Goal: Task Accomplishment & Management: Complete application form

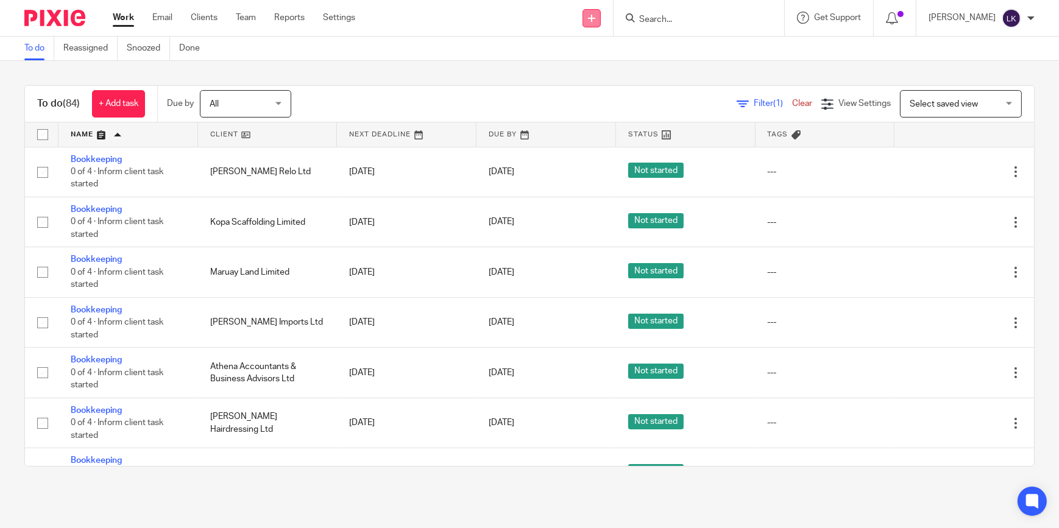
click at [595, 19] on icon at bounding box center [591, 18] width 7 height 7
click at [584, 95] on link "Add client" at bounding box center [607, 93] width 85 height 18
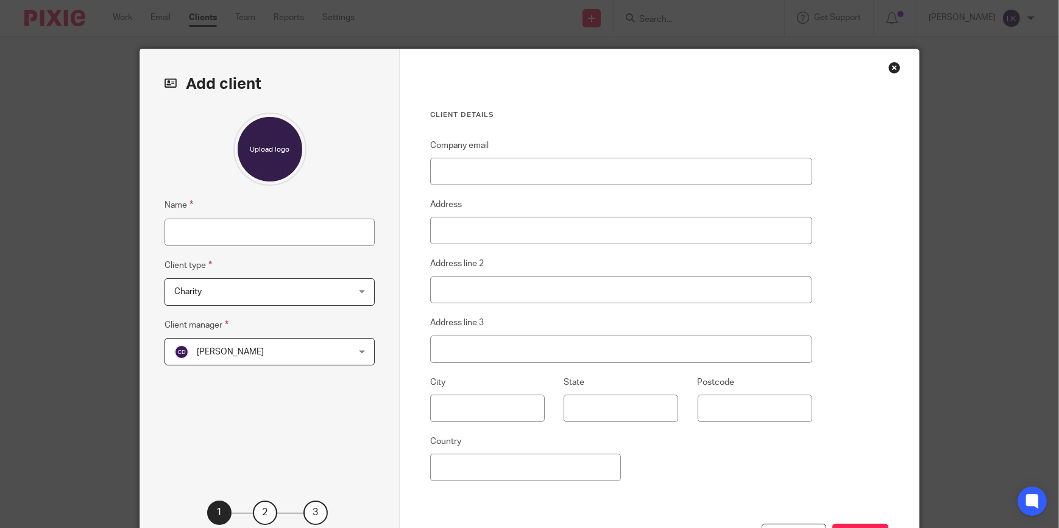
click at [890, 65] on div "Close this dialog window" at bounding box center [894, 68] width 12 height 12
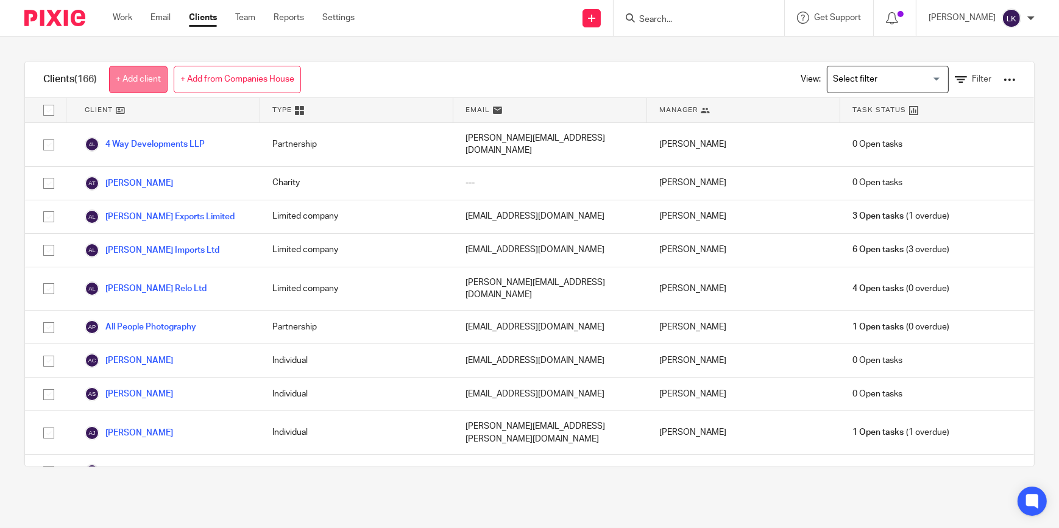
click at [158, 82] on link "+ Add client" at bounding box center [138, 79] width 58 height 27
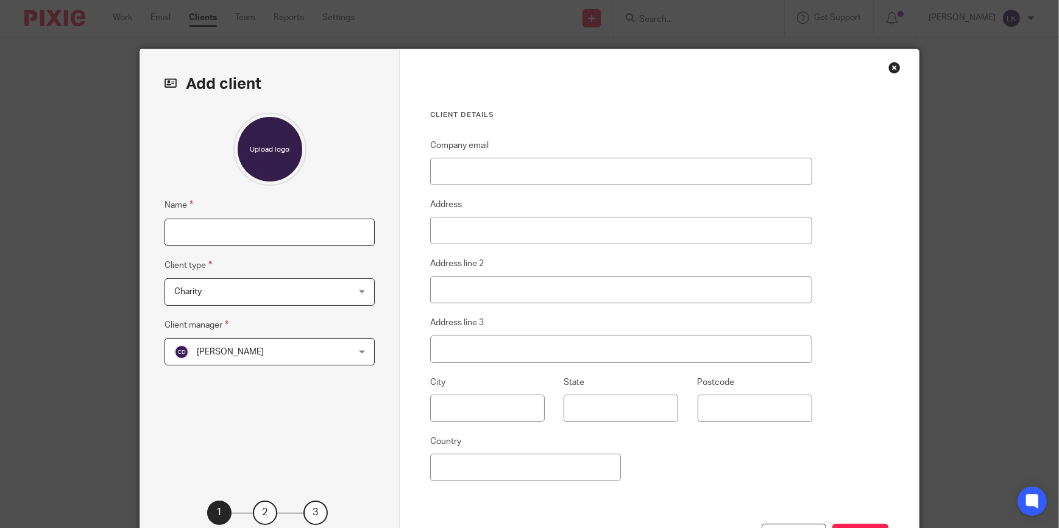
click at [278, 234] on input "Name" at bounding box center [269, 232] width 210 height 27
type input "Sharon North"
click at [262, 286] on span "Charity" at bounding box center [254, 292] width 160 height 26
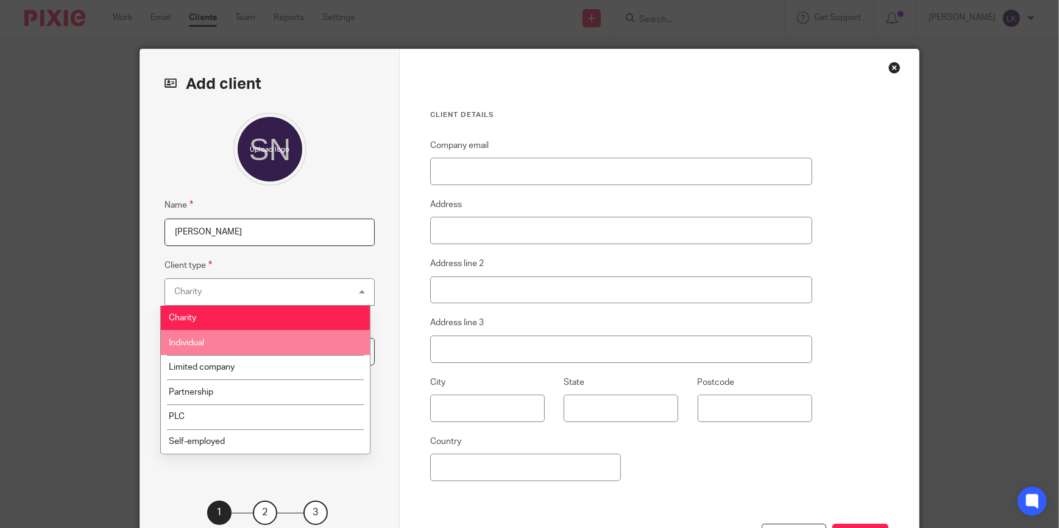
click at [220, 350] on li "Individual" at bounding box center [265, 342] width 209 height 25
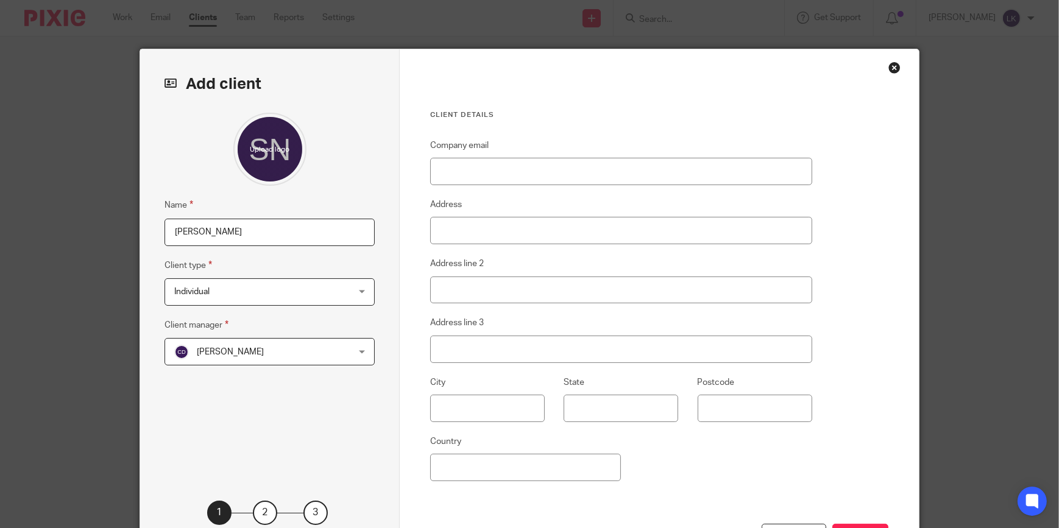
click at [210, 358] on span "Chloe Dennis" at bounding box center [254, 352] width 160 height 26
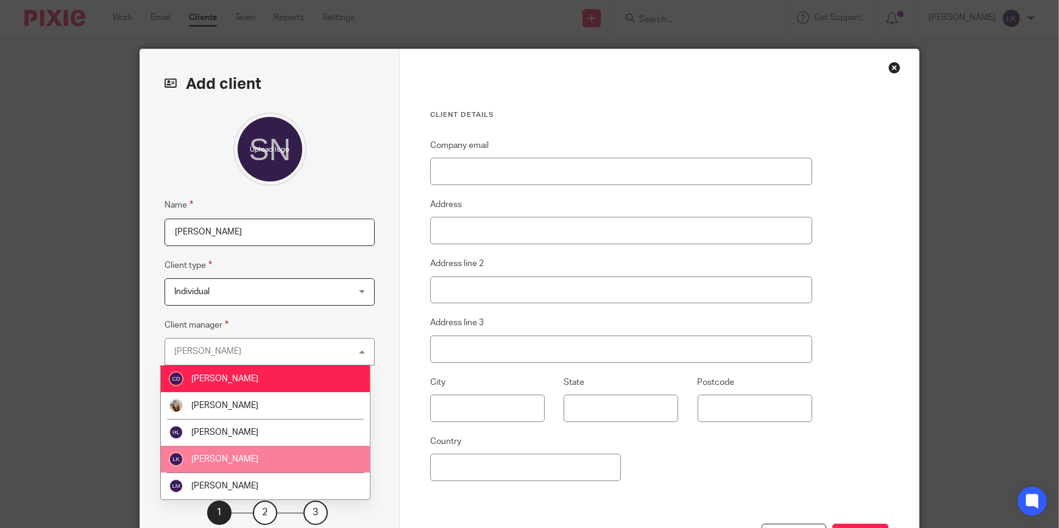
click at [221, 459] on span "[PERSON_NAME]" at bounding box center [224, 459] width 67 height 9
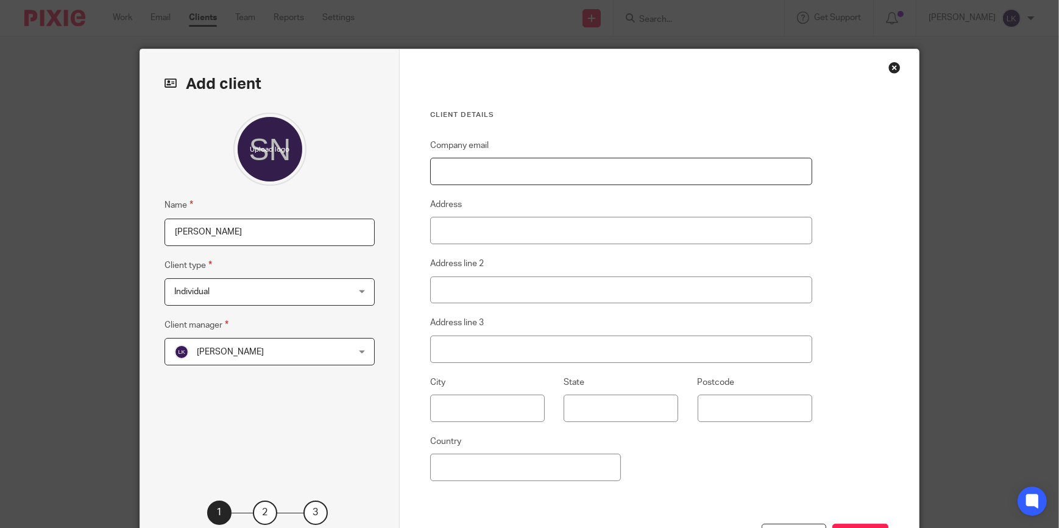
click at [487, 170] on input "Company email" at bounding box center [621, 171] width 382 height 27
paste input "[PERSON_NAME][EMAIL_ADDRESS][DOMAIN_NAME]"
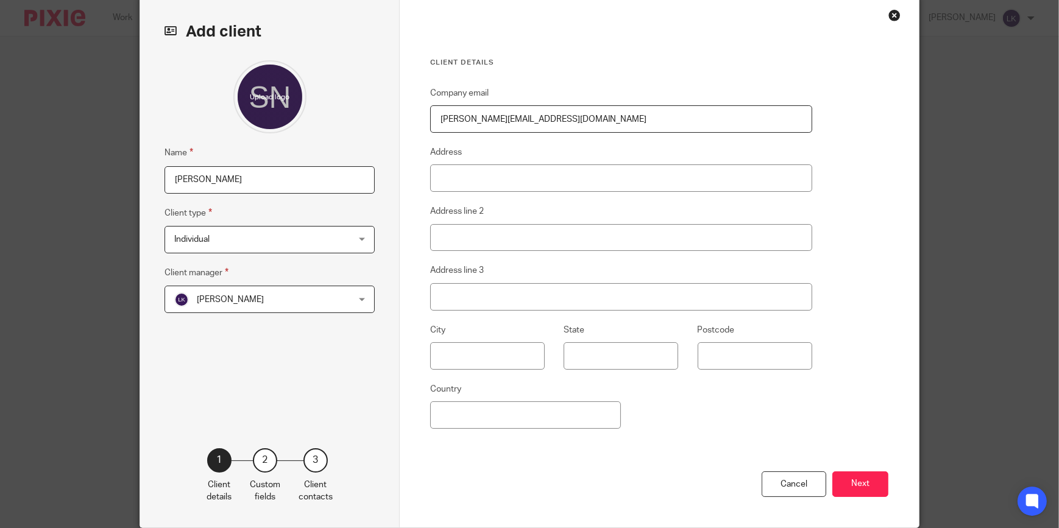
scroll to position [104, 0]
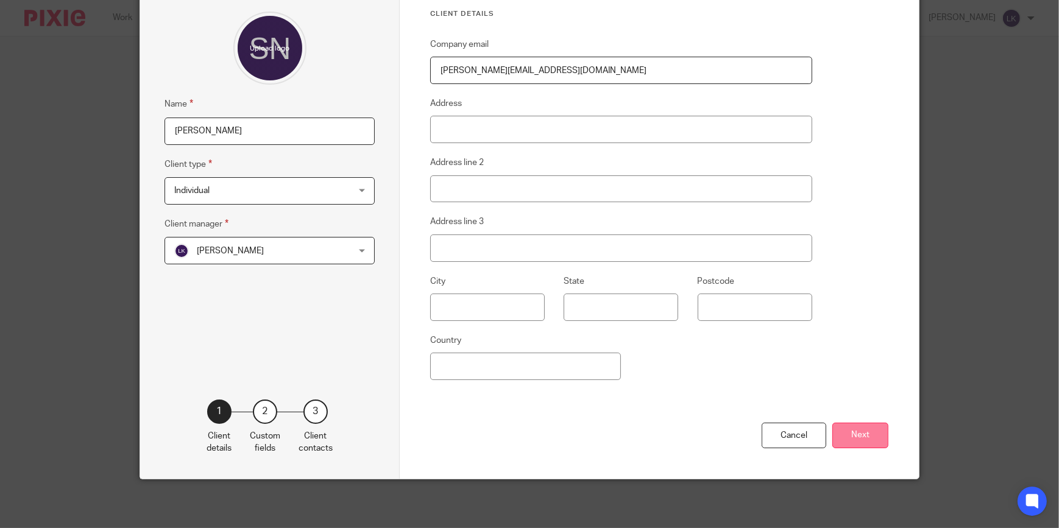
type input "[PERSON_NAME][EMAIL_ADDRESS][DOMAIN_NAME]"
click at [867, 439] on button "Next" at bounding box center [860, 436] width 56 height 26
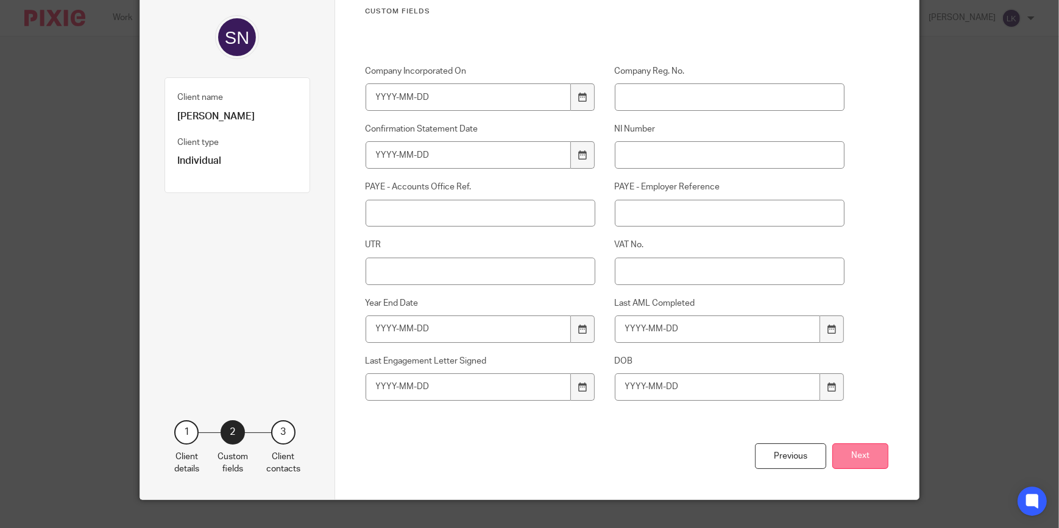
click at [868, 453] on button "Next" at bounding box center [860, 456] width 56 height 26
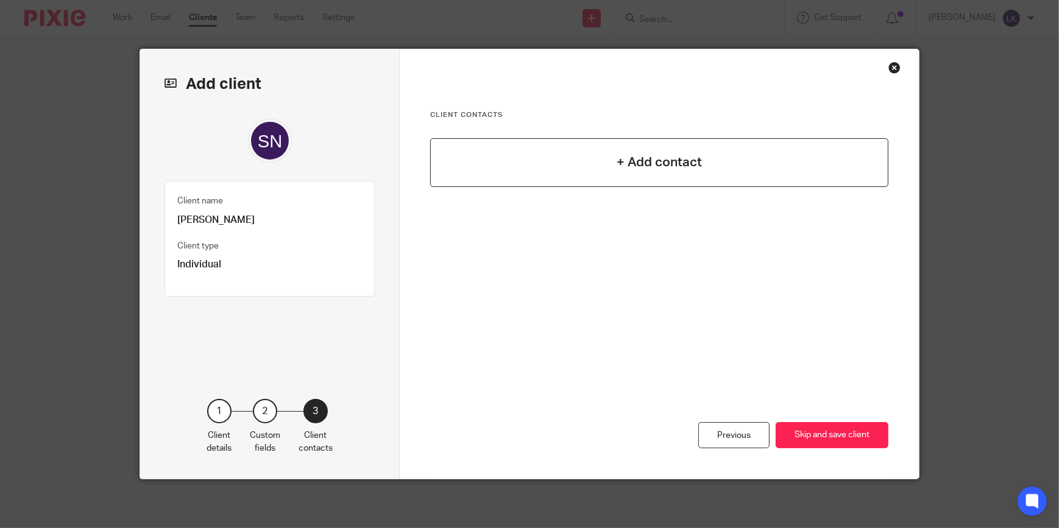
click at [669, 150] on div "+ Add contact" at bounding box center [659, 162] width 458 height 49
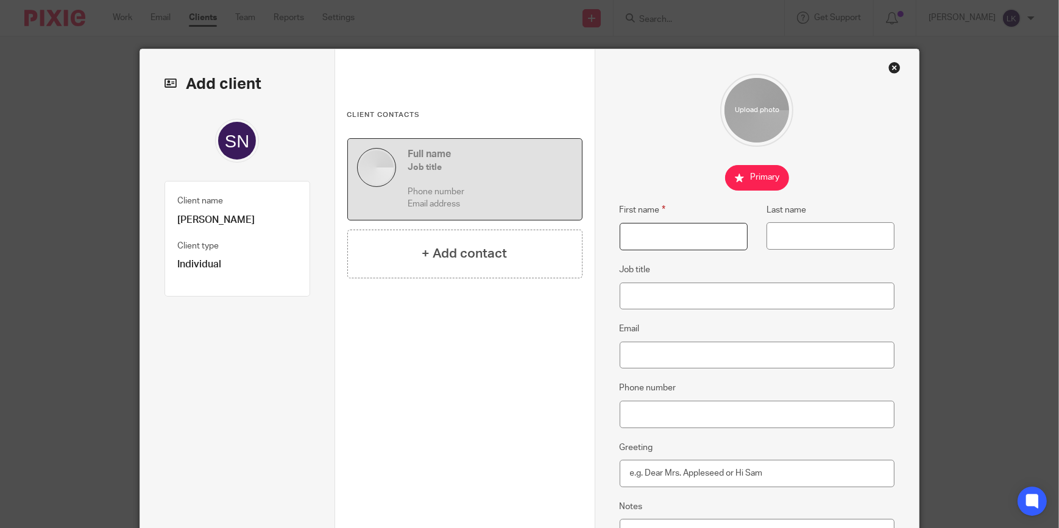
click at [642, 238] on input "First name" at bounding box center [683, 236] width 128 height 27
click at [642, 238] on input "JOn" at bounding box center [683, 236] width 128 height 27
type input "Jon"
type input "North"
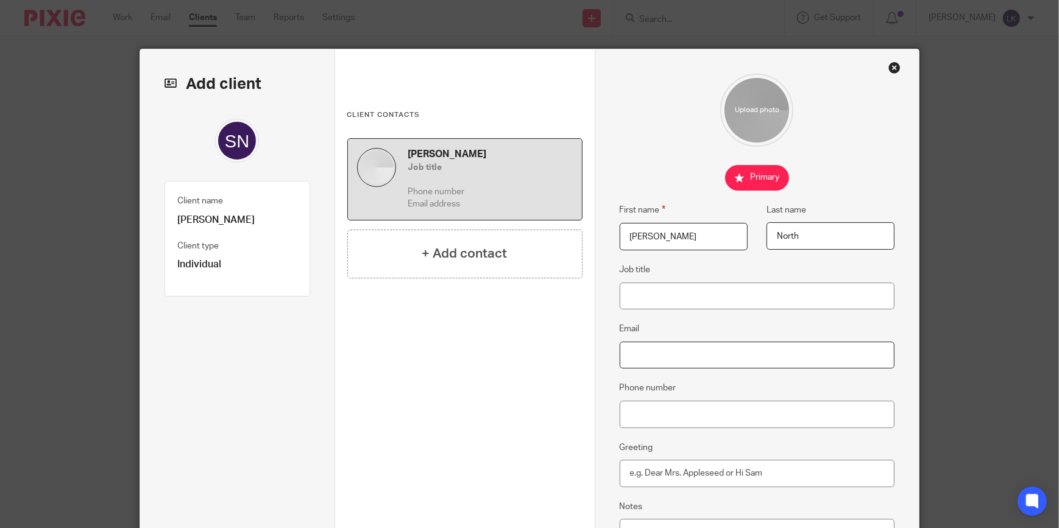
click at [643, 350] on input "Email" at bounding box center [756, 355] width 275 height 27
paste input "jon.north@virgin.net"
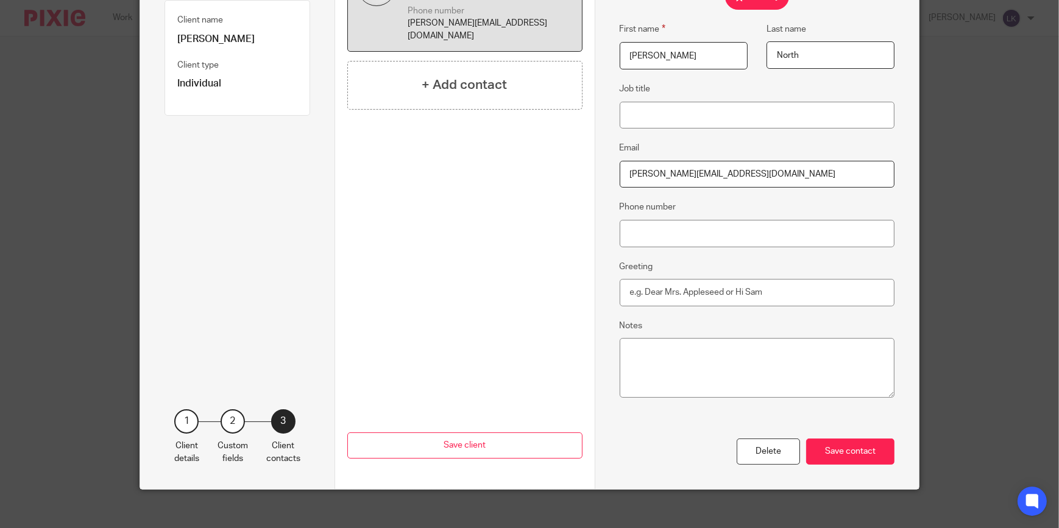
scroll to position [192, 0]
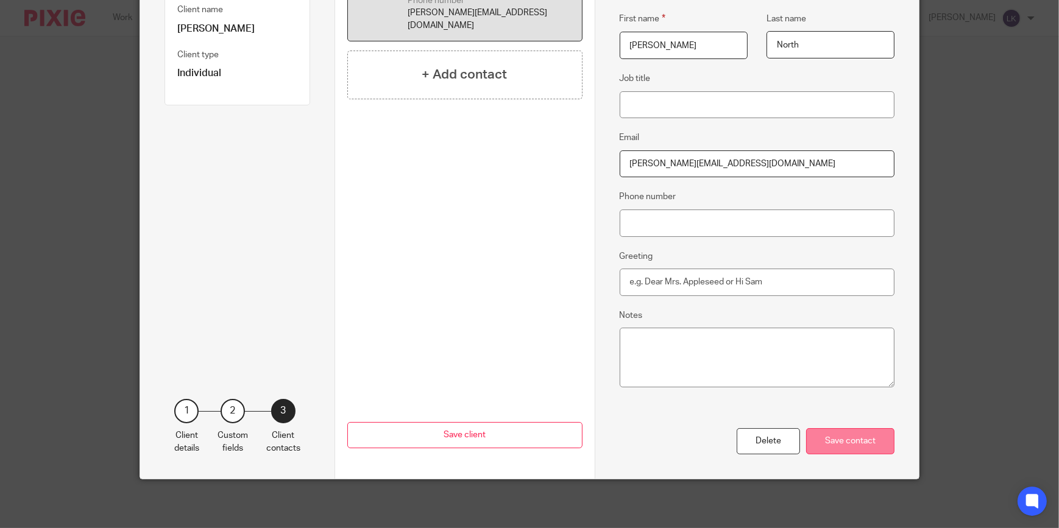
type input "[PERSON_NAME][EMAIL_ADDRESS][DOMAIN_NAME]"
click at [836, 446] on div "Save contact" at bounding box center [850, 441] width 88 height 26
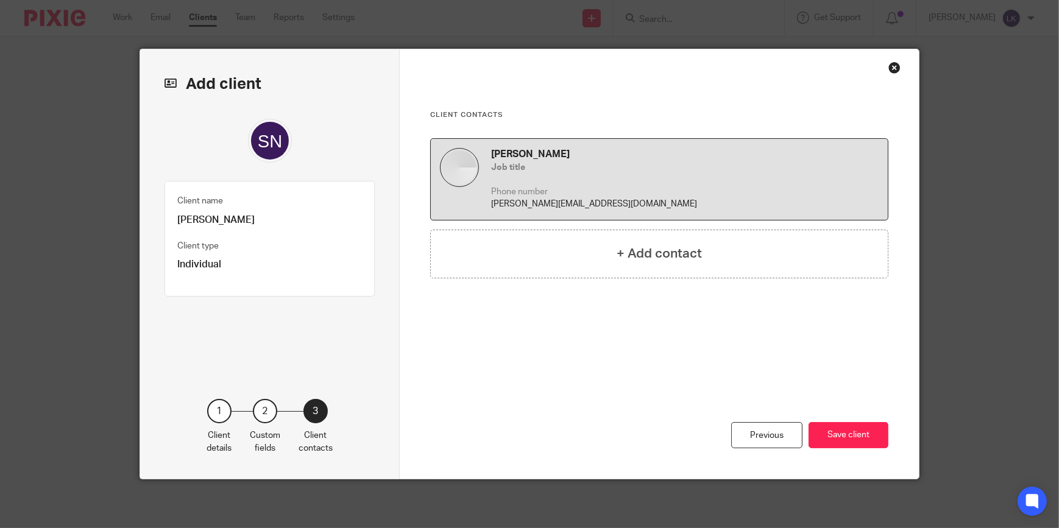
scroll to position [0, 0]
click at [844, 437] on button "Save client" at bounding box center [848, 435] width 80 height 26
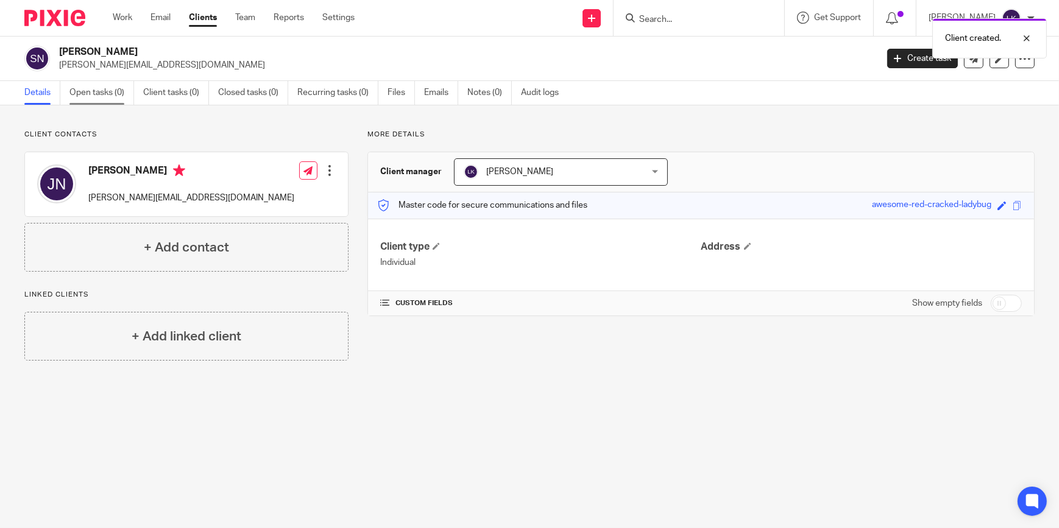
click at [110, 100] on link "Open tasks (0)" at bounding box center [101, 93] width 65 height 24
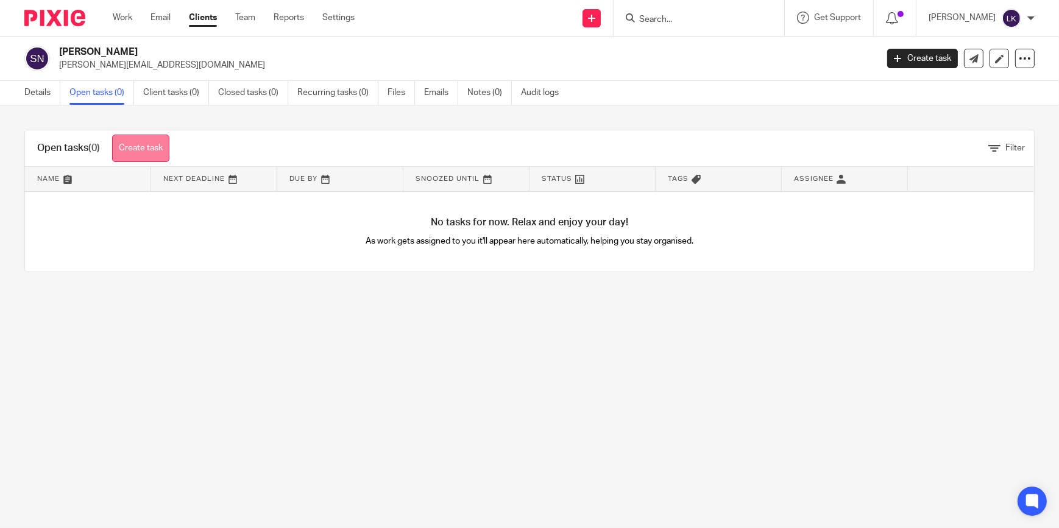
click at [155, 148] on link "Create task" at bounding box center [140, 148] width 57 height 27
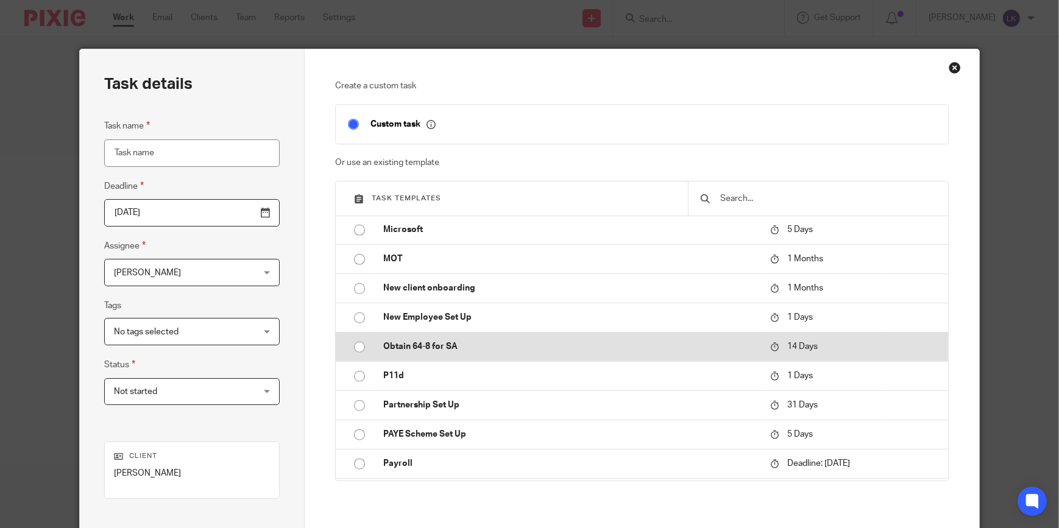
scroll to position [1328, 0]
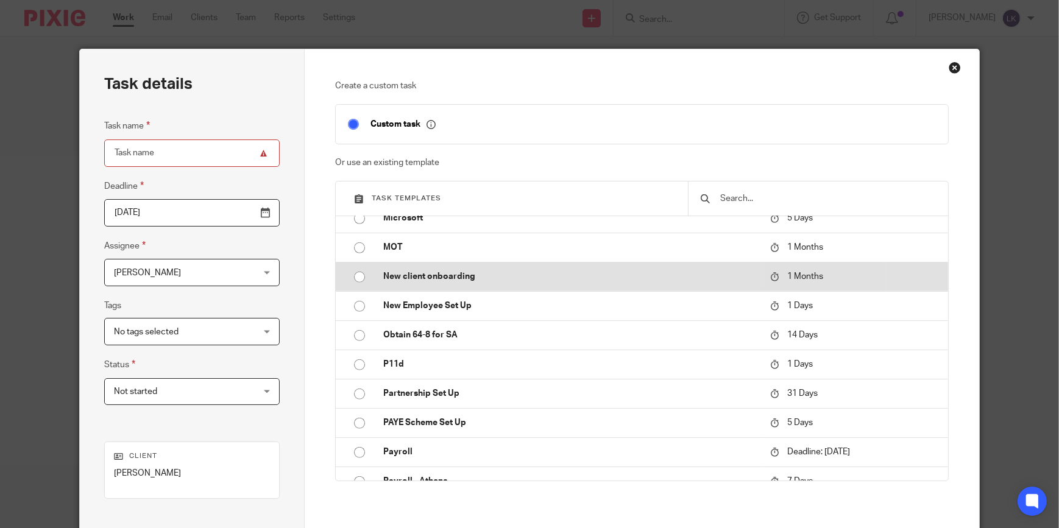
click at [359, 276] on input "radio" at bounding box center [359, 277] width 23 height 23
type input "2025-11-13"
type input "New client onboarding"
checkbox input "false"
radio input "false"
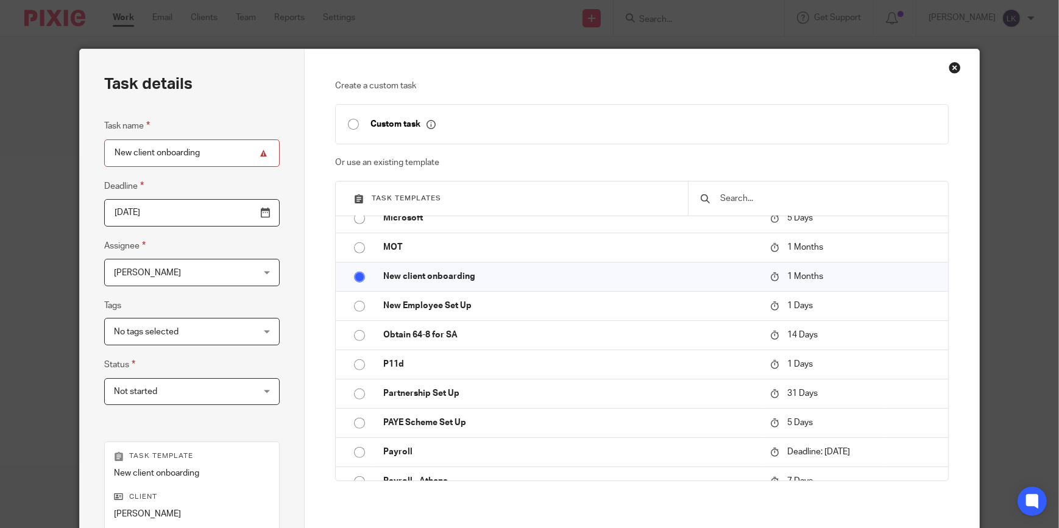
click at [244, 215] on input "2025-11-13" at bounding box center [191, 212] width 175 height 27
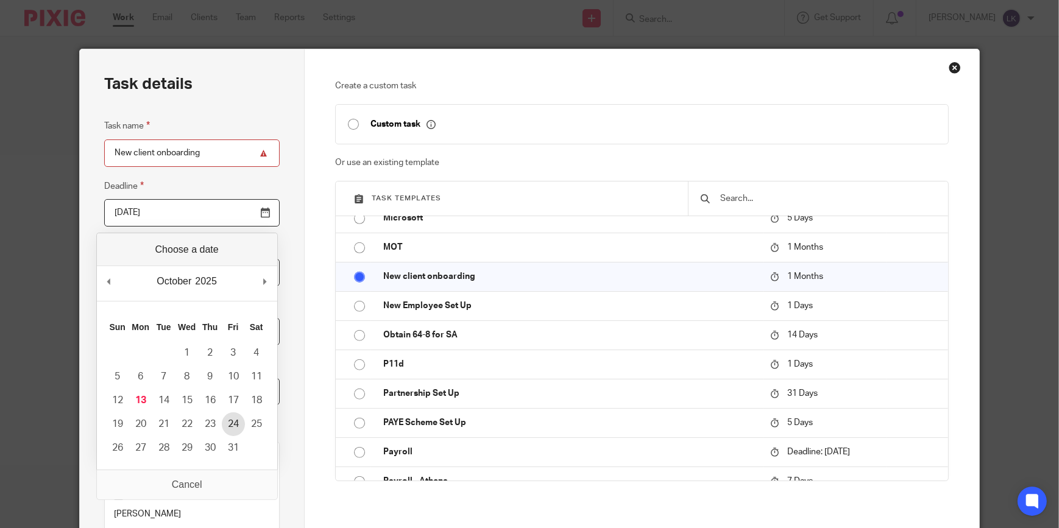
type input "2025-10-24"
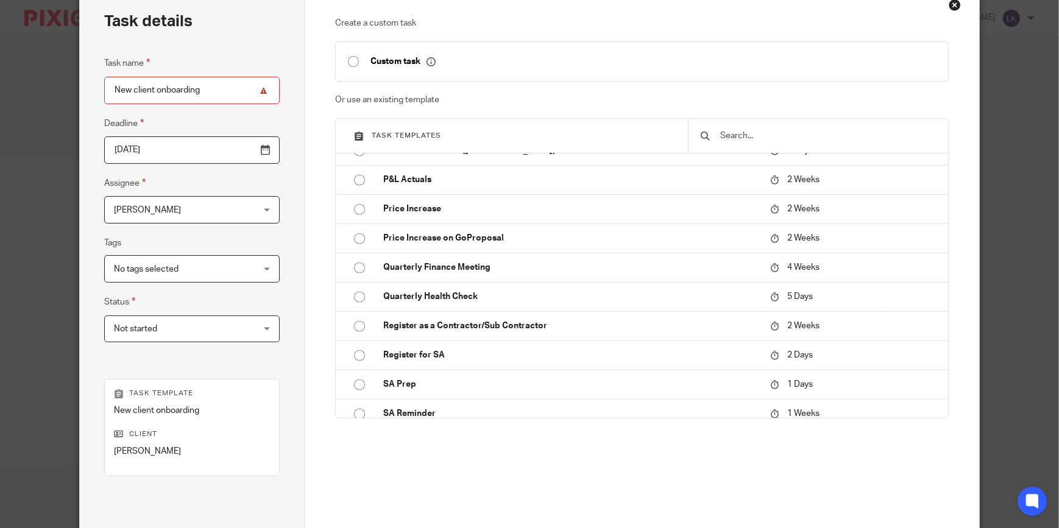
scroll to position [191, 0]
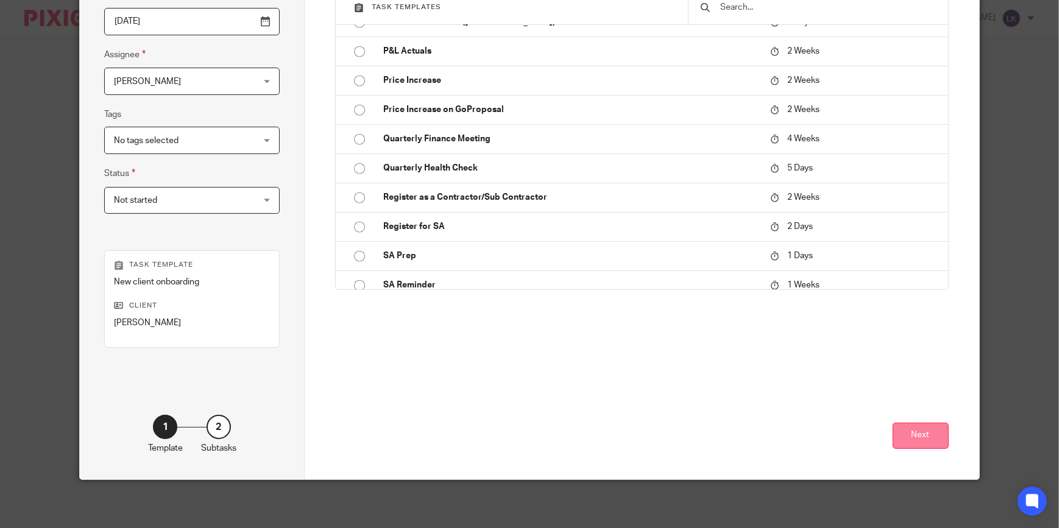
click at [927, 433] on button "Next" at bounding box center [920, 436] width 56 height 26
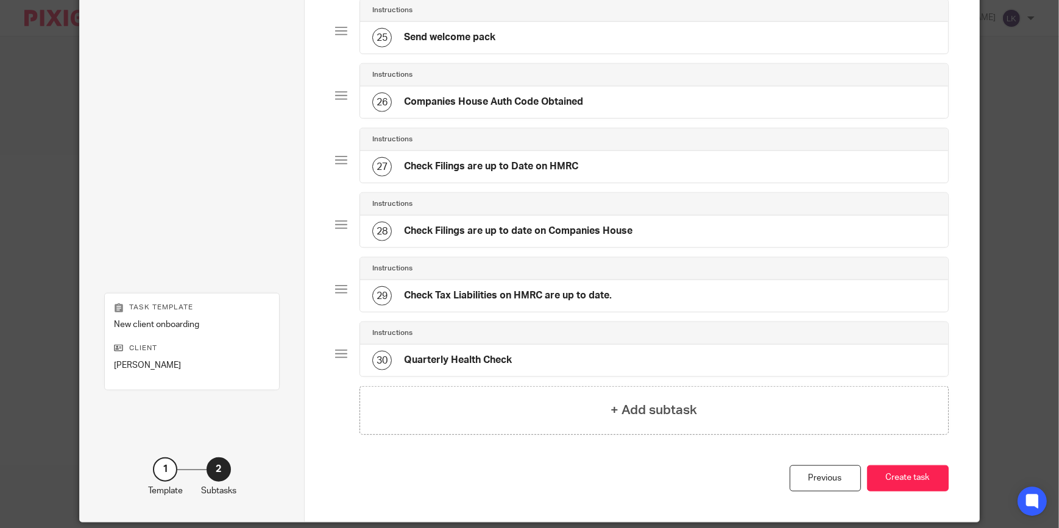
scroll to position [1700, 0]
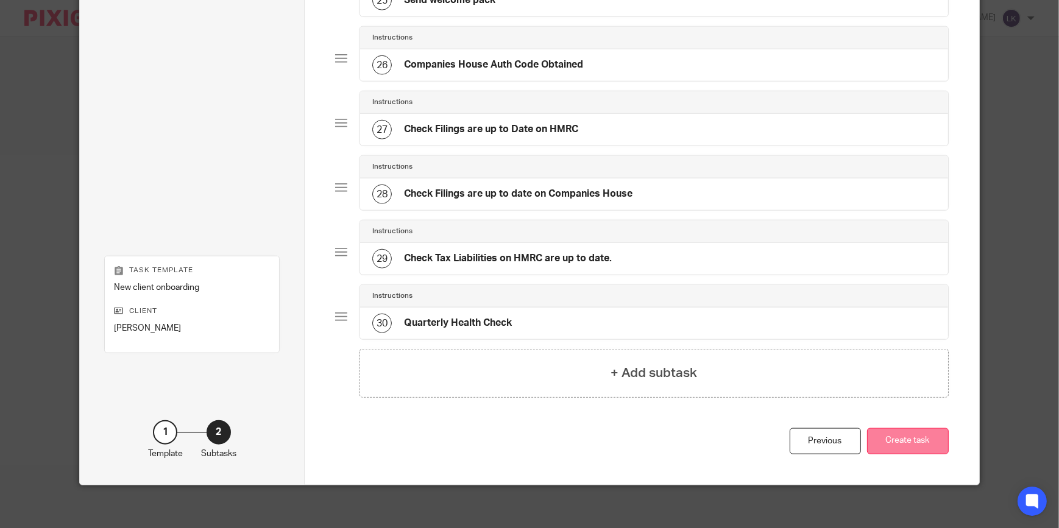
click at [926, 440] on button "Create task" at bounding box center [908, 441] width 82 height 26
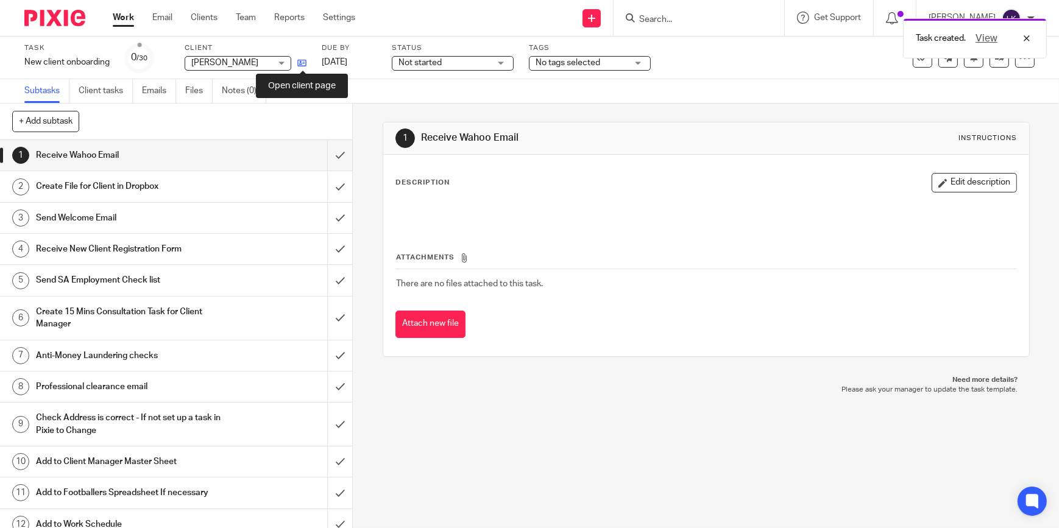
click at [301, 66] on icon at bounding box center [301, 62] width 9 height 9
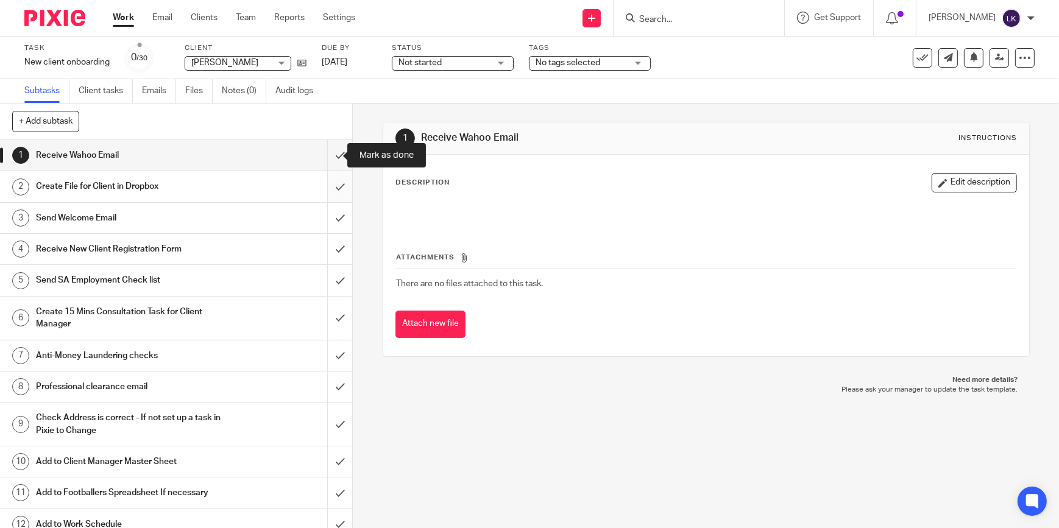
drag, startPoint x: 328, startPoint y: 157, endPoint x: 331, endPoint y: 177, distance: 20.3
click at [328, 157] on input "submit" at bounding box center [176, 155] width 352 height 30
click at [331, 185] on input "submit" at bounding box center [176, 186] width 352 height 30
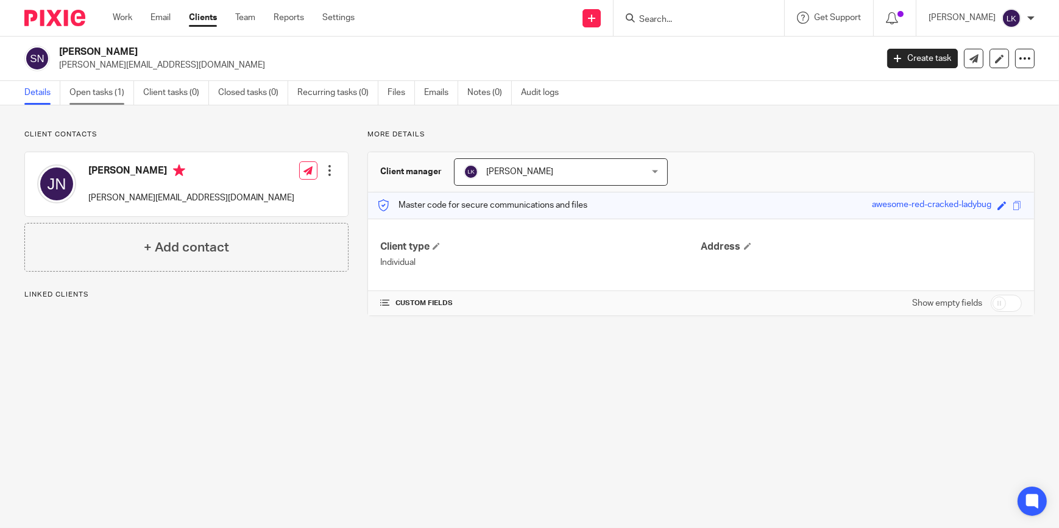
click at [104, 96] on link "Open tasks (1)" at bounding box center [101, 93] width 65 height 24
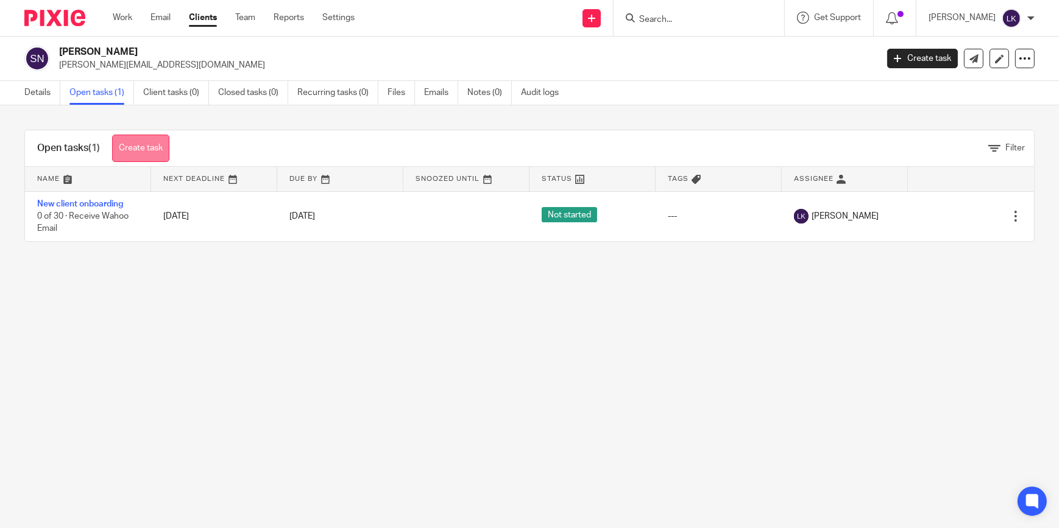
click at [154, 141] on link "Create task" at bounding box center [140, 148] width 57 height 27
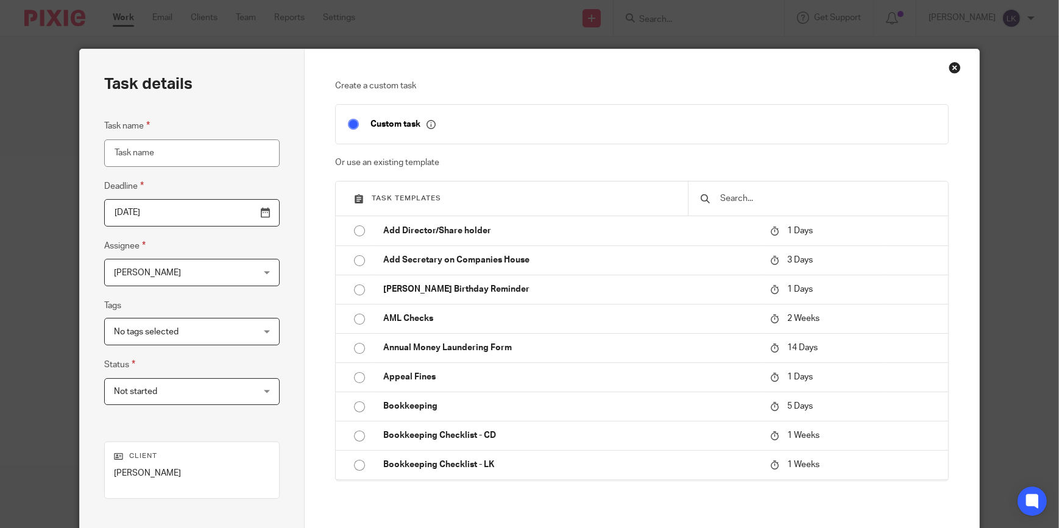
click at [154, 151] on input "Task name" at bounding box center [191, 152] width 175 height 27
type input "Bank Letter"
click at [176, 208] on input "2025-10-13" at bounding box center [191, 212] width 175 height 27
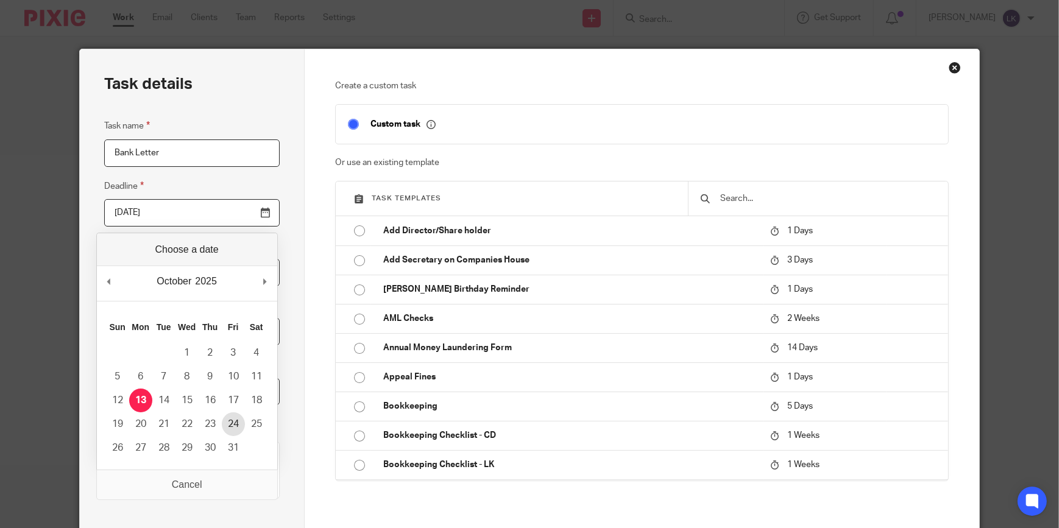
type input "2025-10-24"
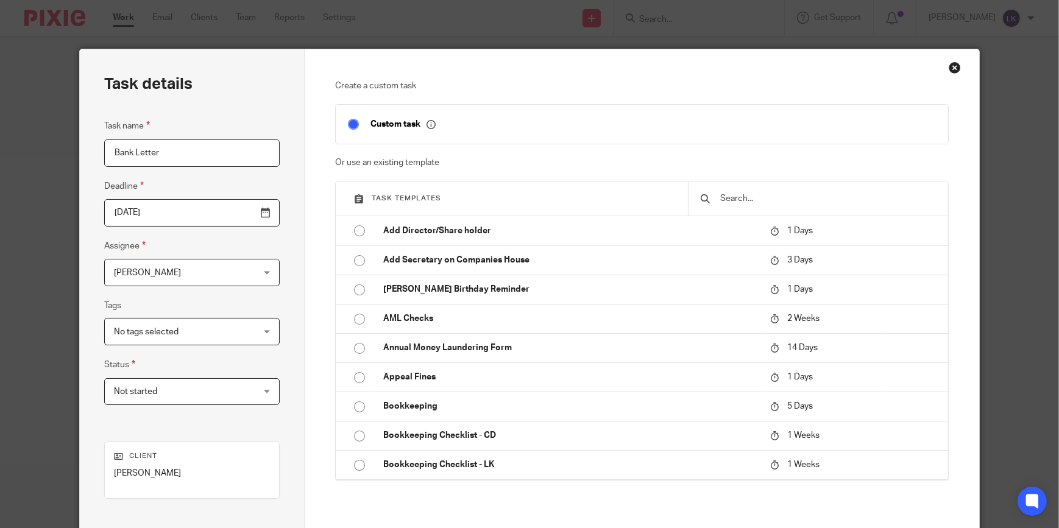
drag, startPoint x: 960, startPoint y: 284, endPoint x: 967, endPoint y: 432, distance: 148.8
click at [967, 432] on div "Create a custom task Custom task Or use an existing template Task templates Add…" at bounding box center [642, 339] width 674 height 580
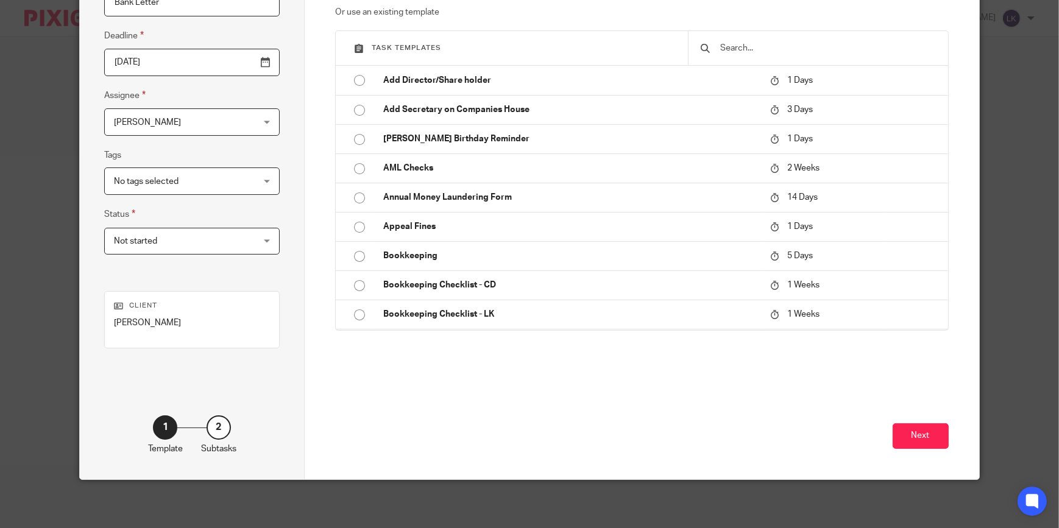
scroll to position [151, 0]
click at [918, 439] on button "Next" at bounding box center [920, 436] width 56 height 26
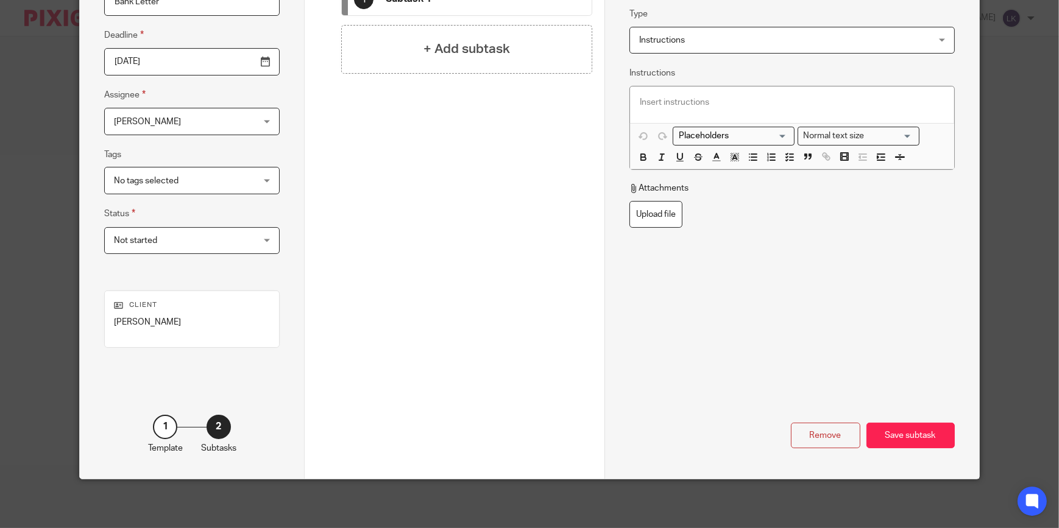
click at [918, 439] on div "Save subtask" at bounding box center [910, 436] width 88 height 26
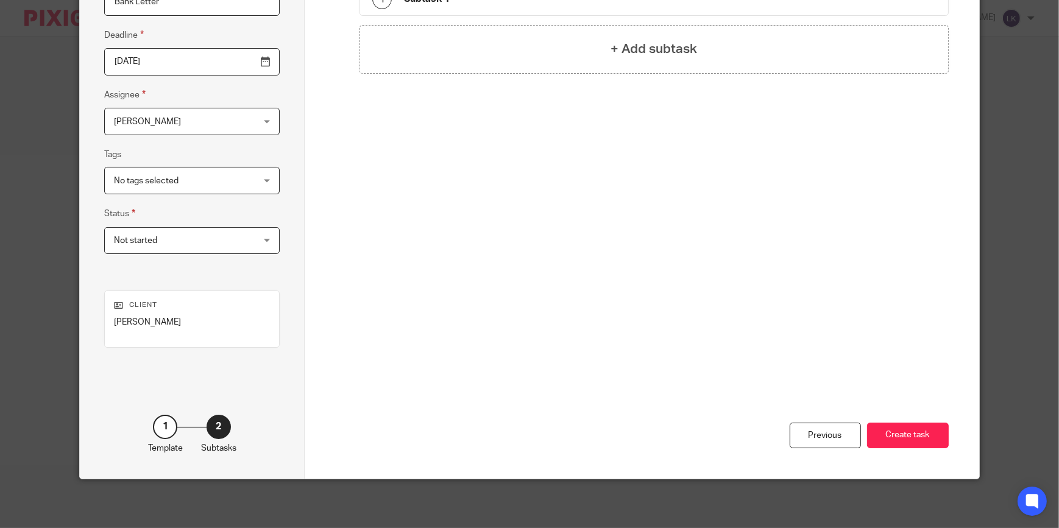
click at [918, 439] on button "Create task" at bounding box center [908, 436] width 82 height 26
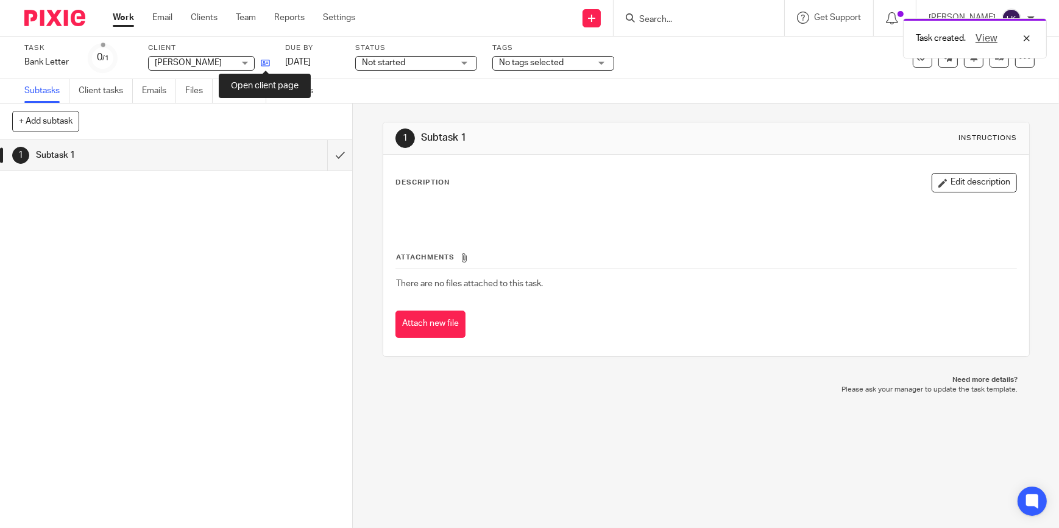
click at [261, 61] on icon at bounding box center [265, 62] width 9 height 9
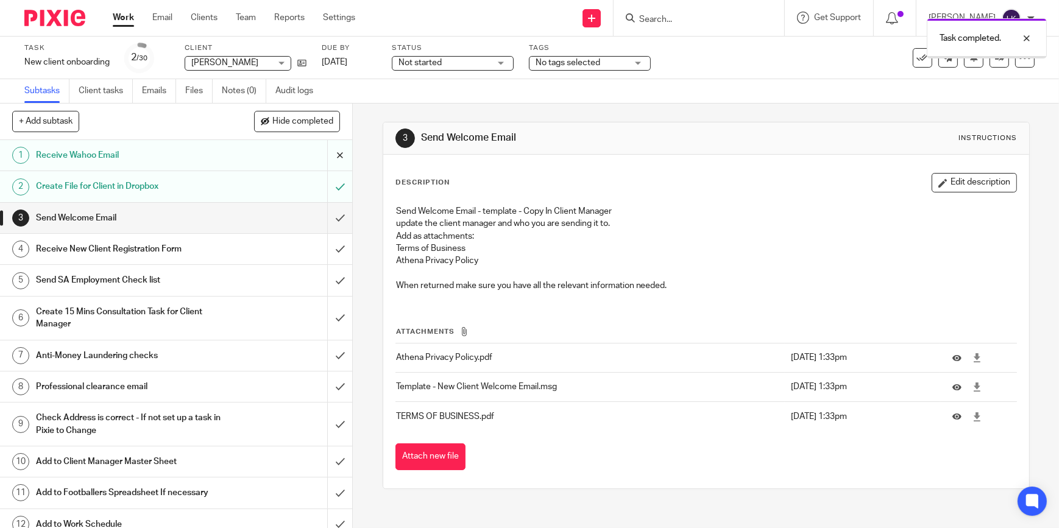
click at [330, 159] on input "submit" at bounding box center [176, 155] width 352 height 30
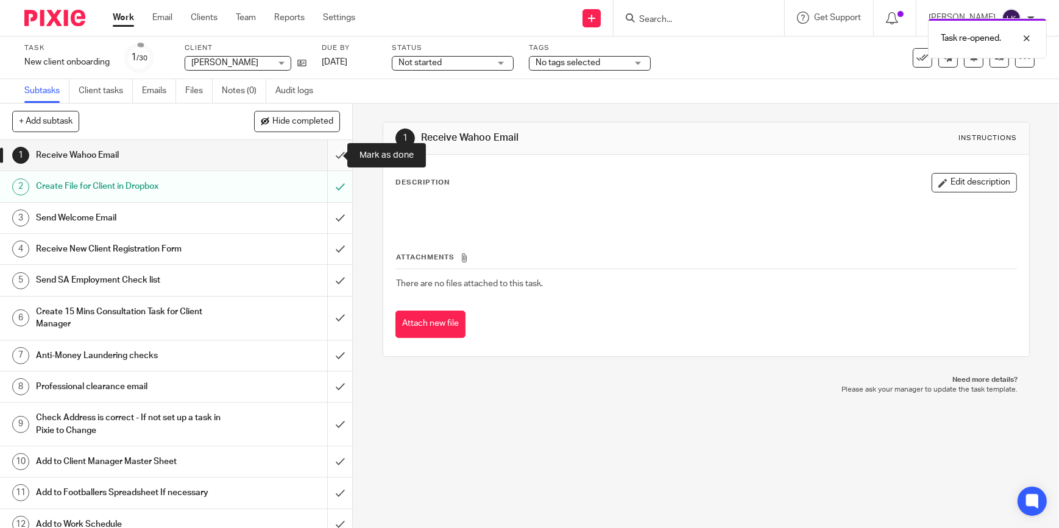
click at [327, 155] on input "submit" at bounding box center [176, 155] width 352 height 30
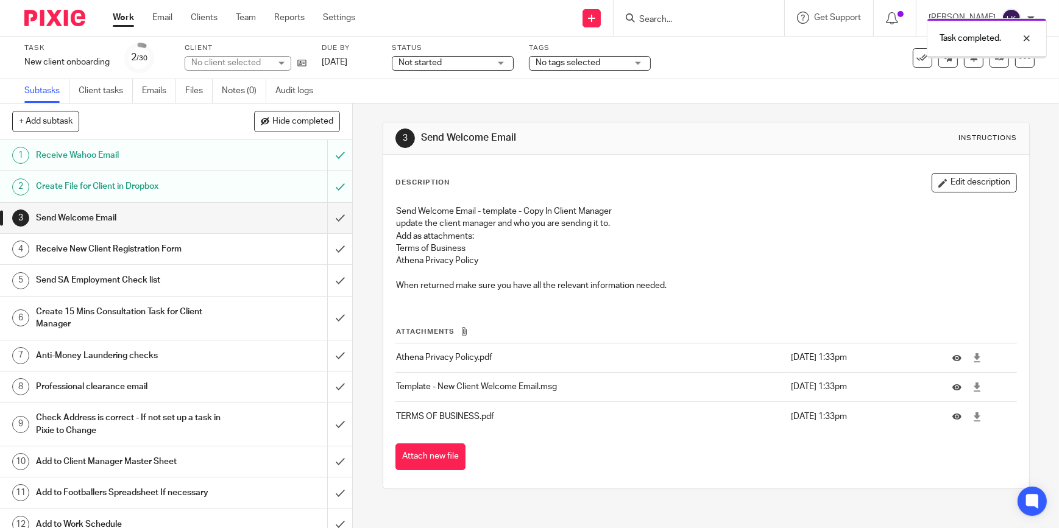
click at [168, 186] on h1 "Create File for Client in Dropbox" at bounding box center [129, 186] width 186 height 18
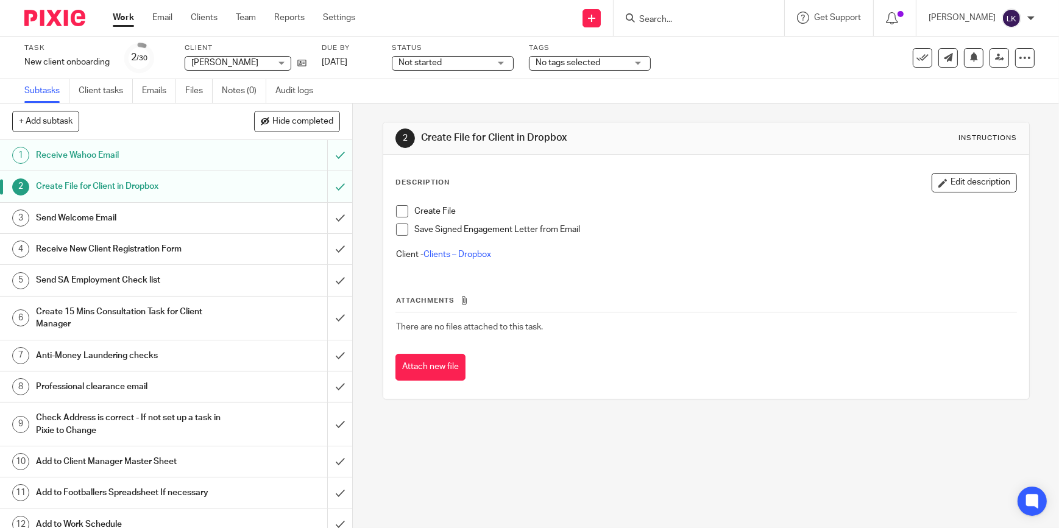
click at [398, 211] on span at bounding box center [402, 211] width 12 height 12
click at [400, 227] on span at bounding box center [402, 230] width 12 height 12
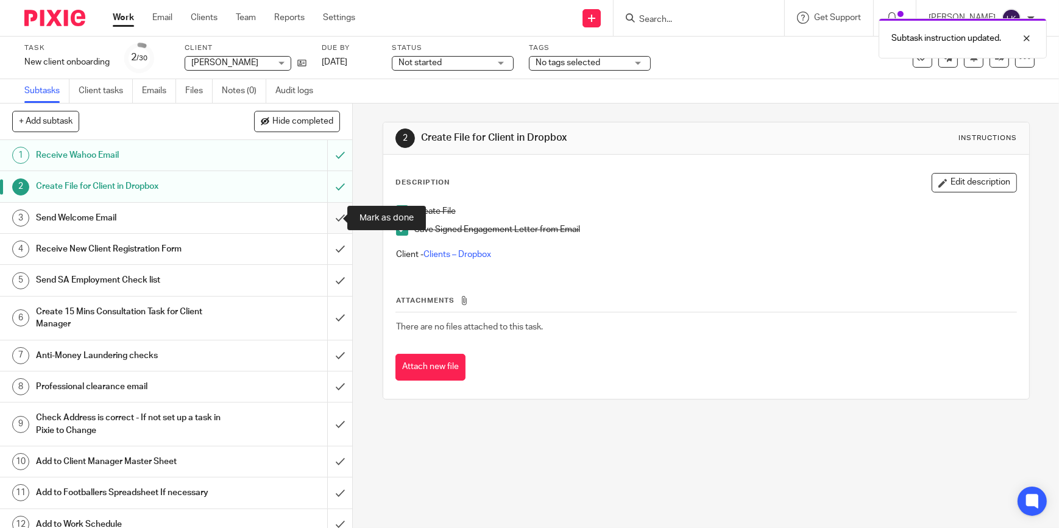
click at [329, 216] on input "submit" at bounding box center [176, 218] width 352 height 30
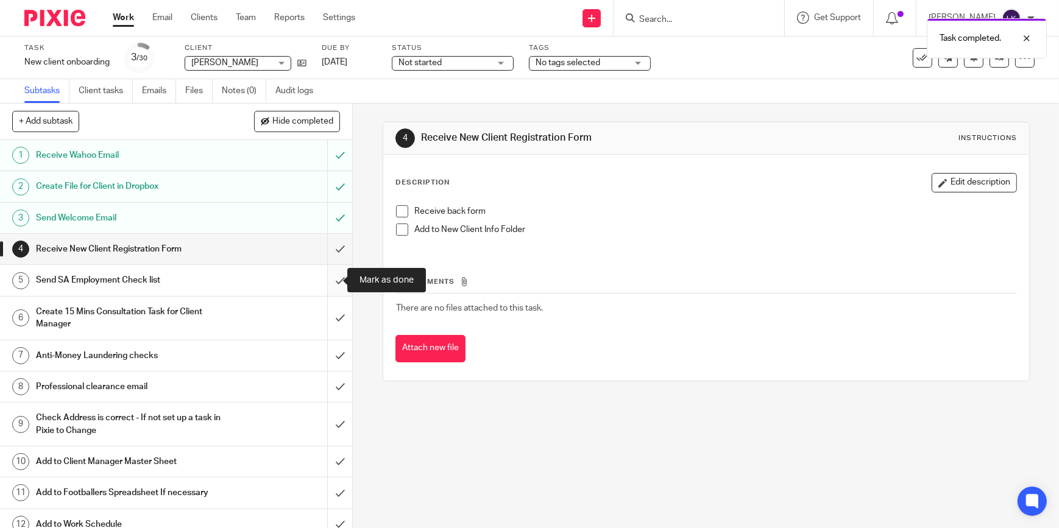
click at [328, 280] on input "submit" at bounding box center [176, 280] width 352 height 30
click at [329, 318] on input "submit" at bounding box center [176, 318] width 352 height 43
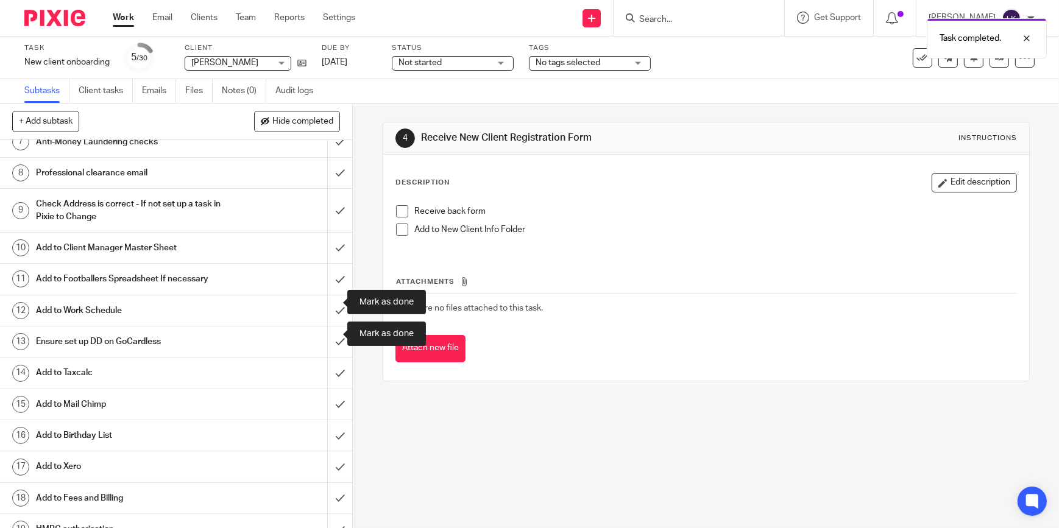
scroll to position [221, 0]
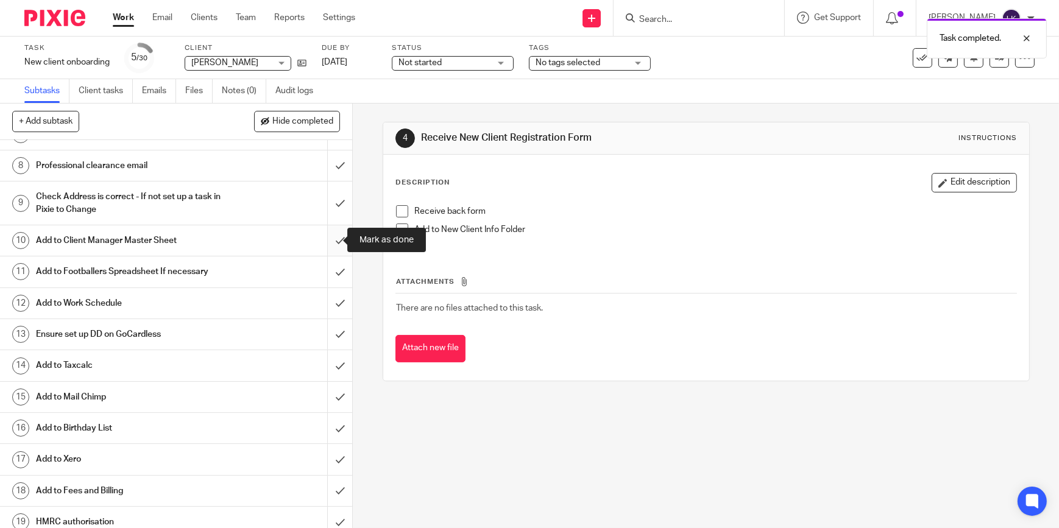
click at [331, 242] on input "submit" at bounding box center [176, 240] width 352 height 30
click at [331, 269] on input "submit" at bounding box center [176, 271] width 352 height 30
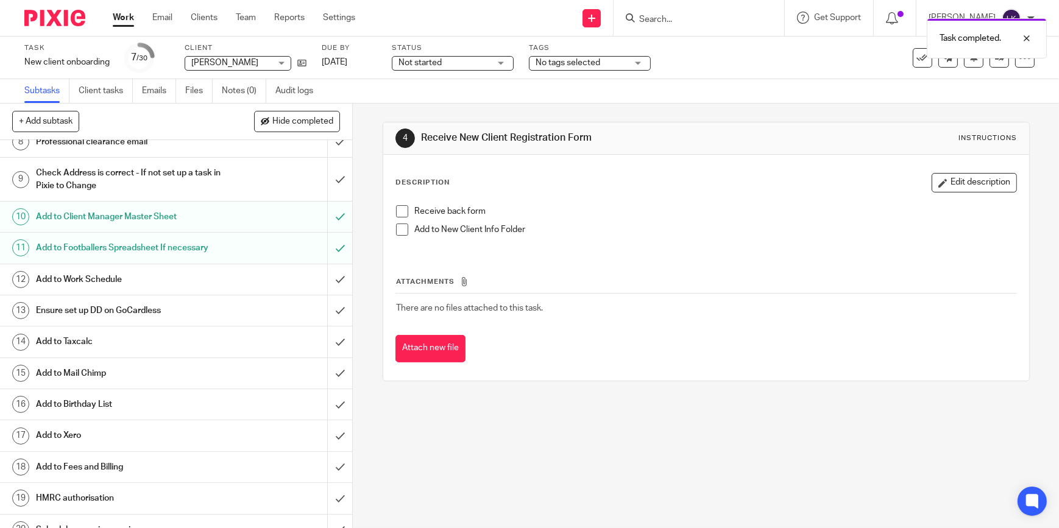
scroll to position [387, 0]
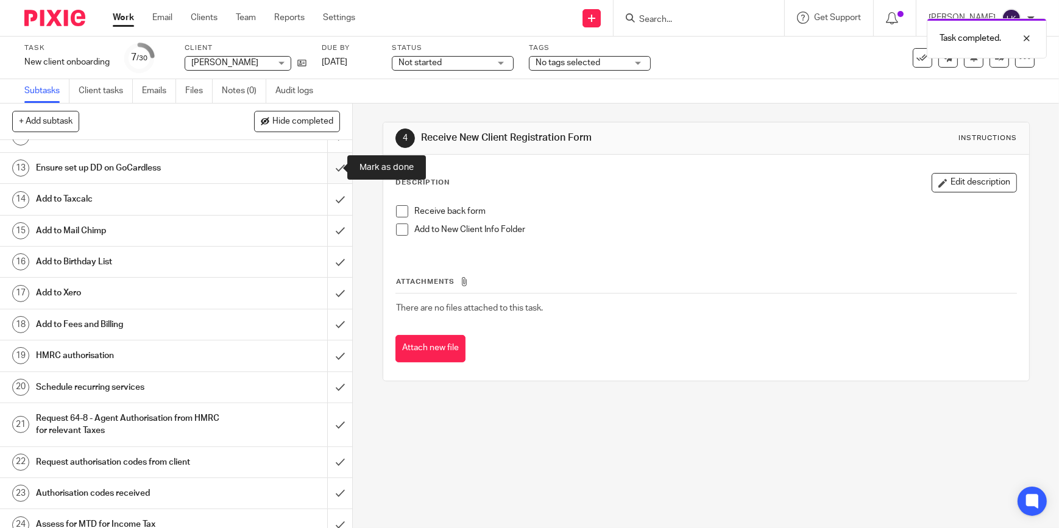
click at [333, 169] on input "submit" at bounding box center [176, 168] width 352 height 30
click at [329, 193] on input "submit" at bounding box center [176, 199] width 352 height 30
click at [329, 224] on input "submit" at bounding box center [176, 231] width 352 height 30
click at [328, 256] on input "submit" at bounding box center [176, 262] width 352 height 30
click at [327, 289] on input "submit" at bounding box center [176, 293] width 352 height 30
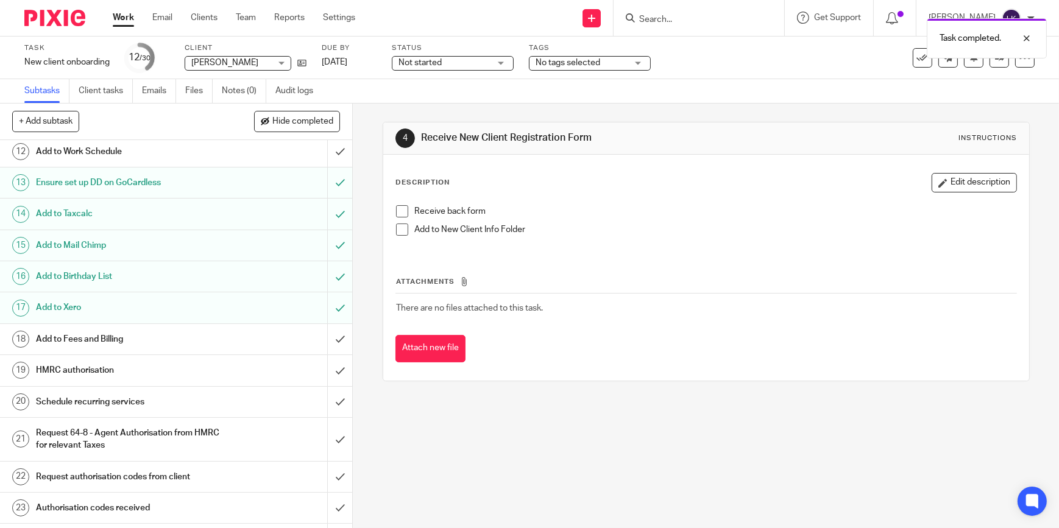
scroll to position [387, 0]
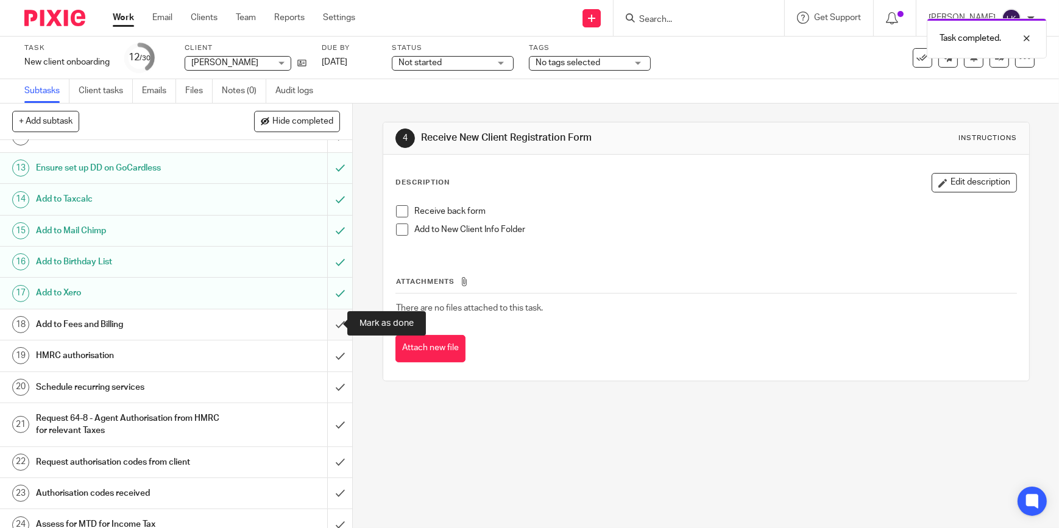
click at [331, 323] on input "submit" at bounding box center [176, 324] width 352 height 30
click at [329, 350] on input "submit" at bounding box center [176, 355] width 352 height 30
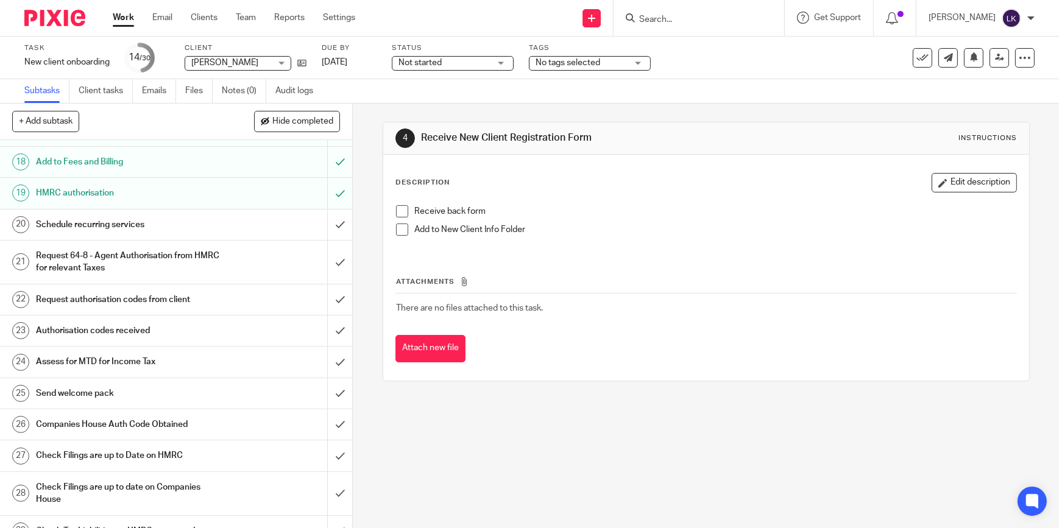
scroll to position [554, 0]
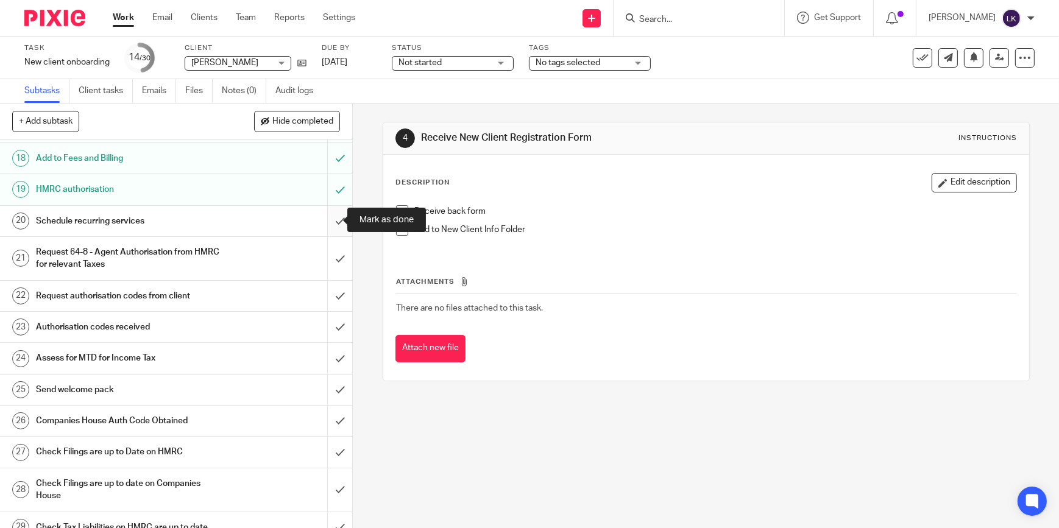
click at [331, 219] on input "submit" at bounding box center [176, 221] width 352 height 30
click at [333, 252] on input "submit" at bounding box center [176, 258] width 352 height 43
click at [328, 290] on input "submit" at bounding box center [176, 296] width 352 height 30
click at [324, 329] on input "submit" at bounding box center [176, 327] width 352 height 30
click at [335, 365] on input "submit" at bounding box center [176, 358] width 352 height 30
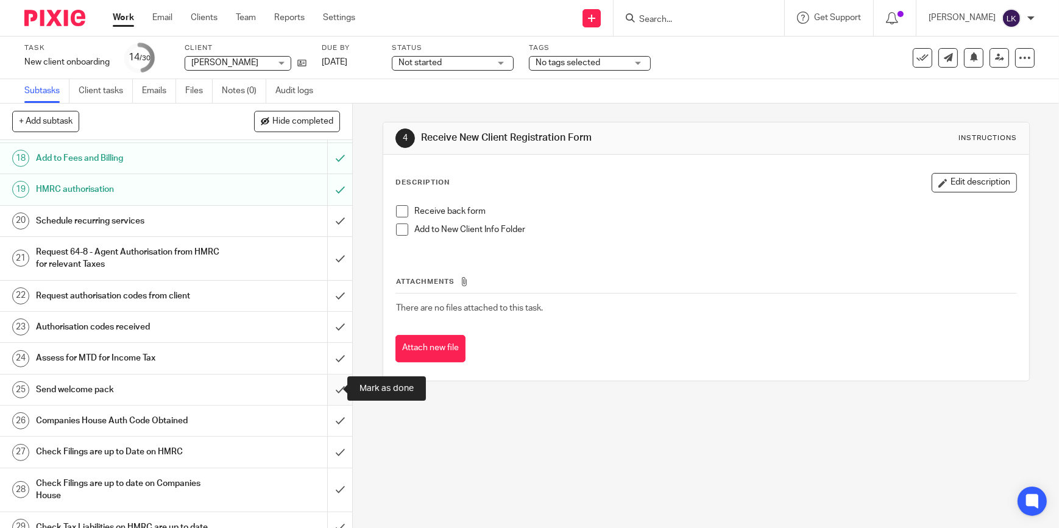
click at [330, 384] on input "submit" at bounding box center [176, 390] width 352 height 30
click at [330, 423] on input "submit" at bounding box center [176, 421] width 352 height 30
click at [331, 454] on input "submit" at bounding box center [176, 452] width 352 height 30
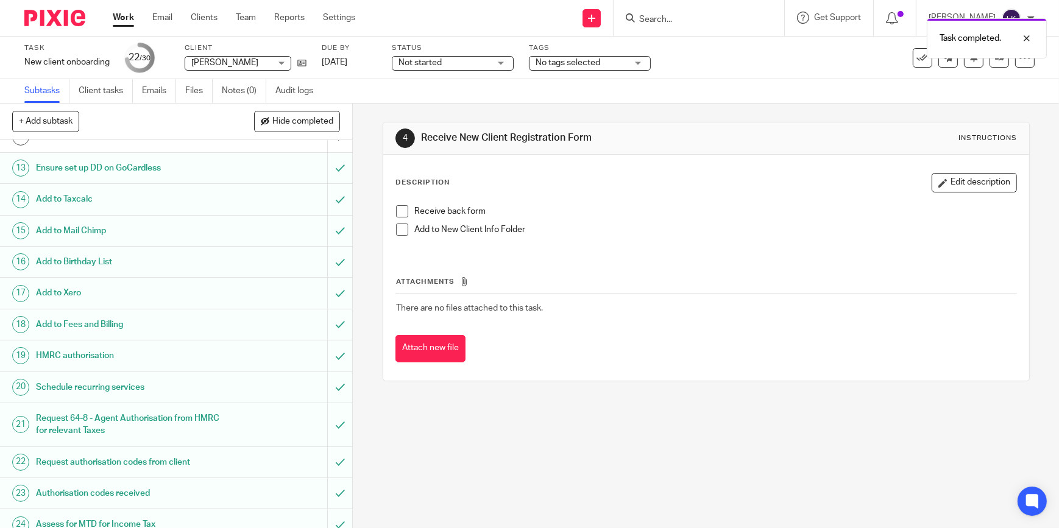
scroll to position [598, 0]
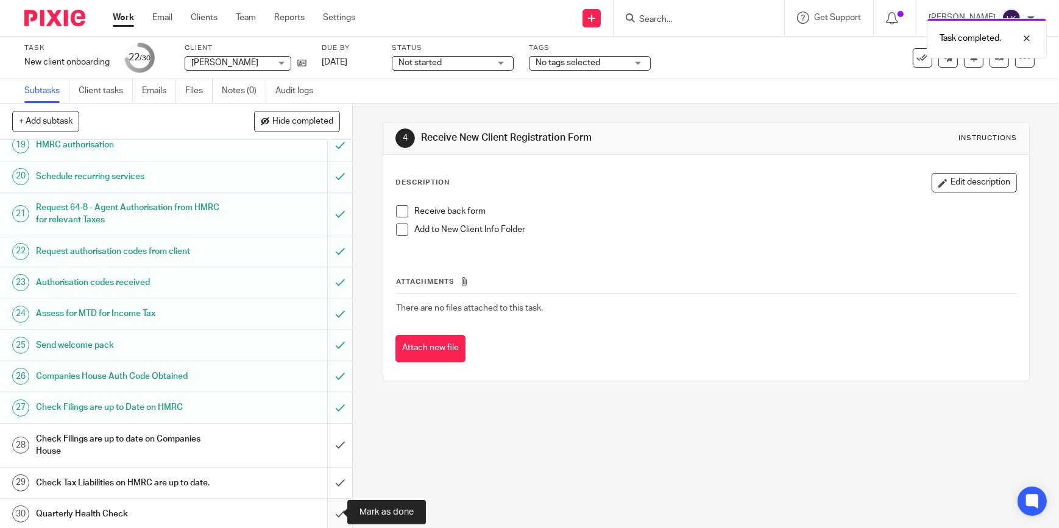
click at [329, 501] on input "submit" at bounding box center [176, 514] width 352 height 30
click at [333, 479] on input "submit" at bounding box center [176, 483] width 352 height 30
click at [334, 439] on input "submit" at bounding box center [176, 445] width 352 height 43
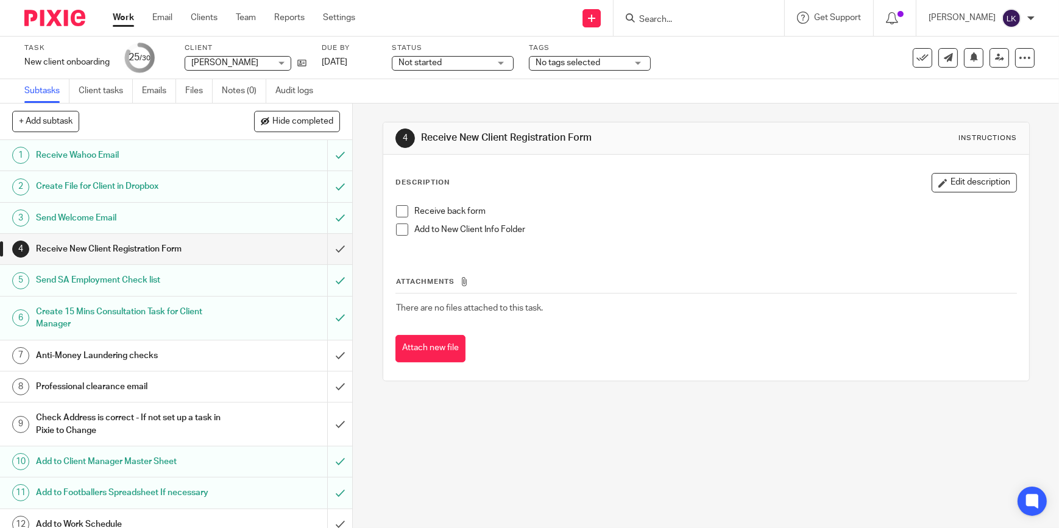
click at [432, 63] on span "Not started" at bounding box center [419, 62] width 43 height 9
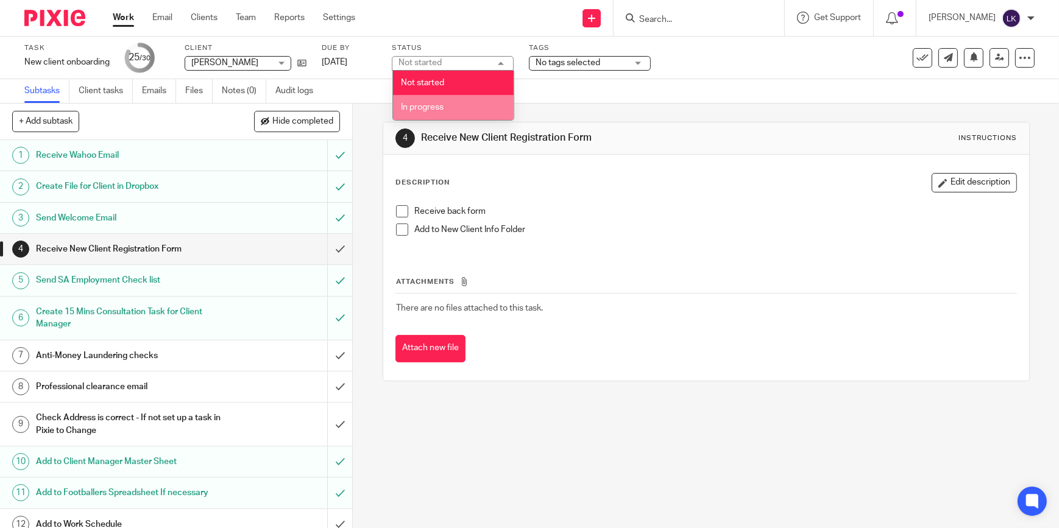
click at [426, 111] on li "In progress" at bounding box center [453, 107] width 121 height 25
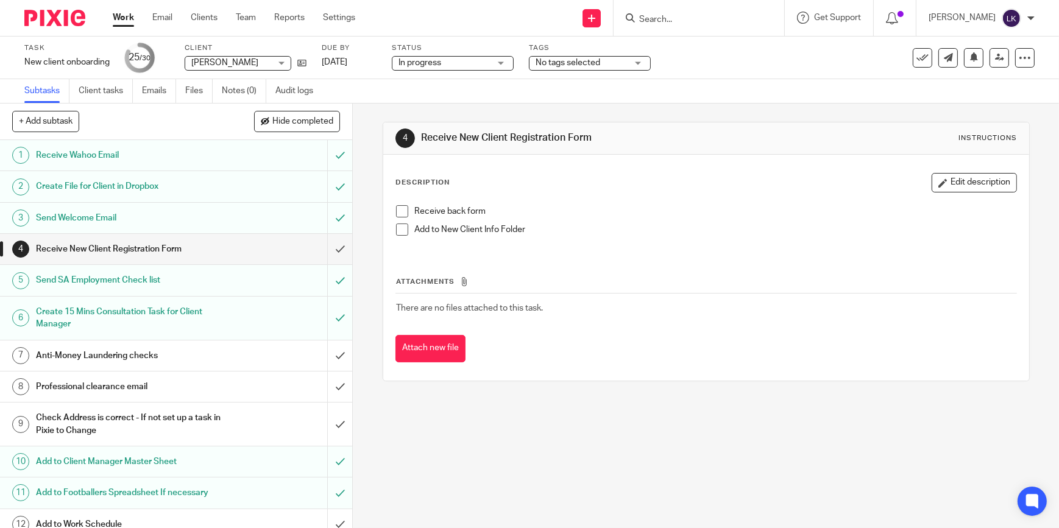
click at [116, 19] on link "Work" at bounding box center [123, 18] width 21 height 12
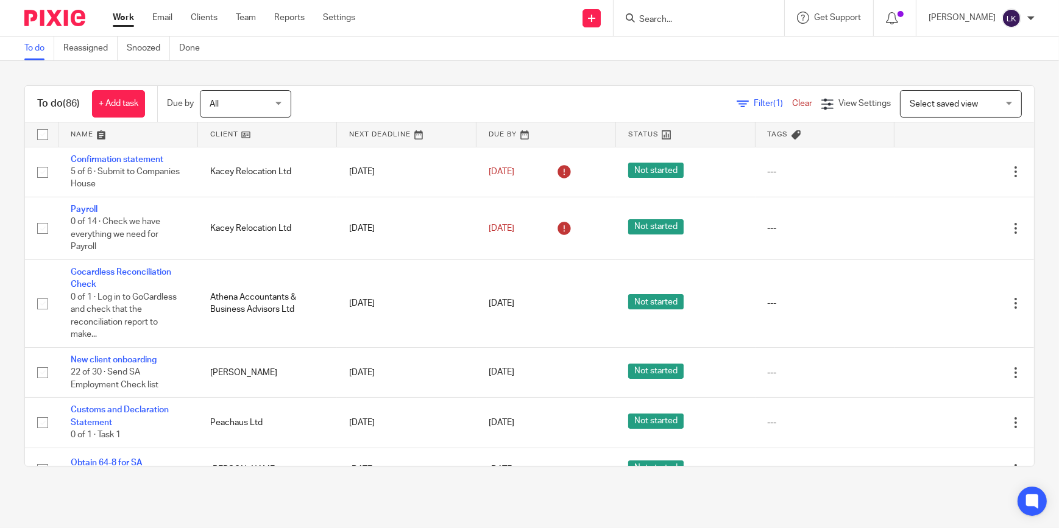
click at [680, 21] on input "Search" at bounding box center [693, 20] width 110 height 11
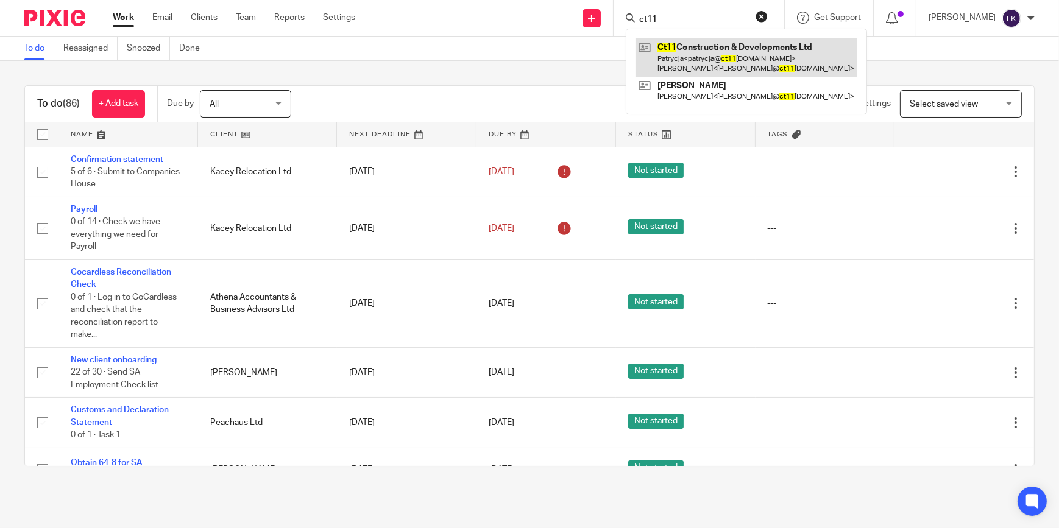
type input "ct11"
click at [692, 46] on link at bounding box center [746, 57] width 222 height 38
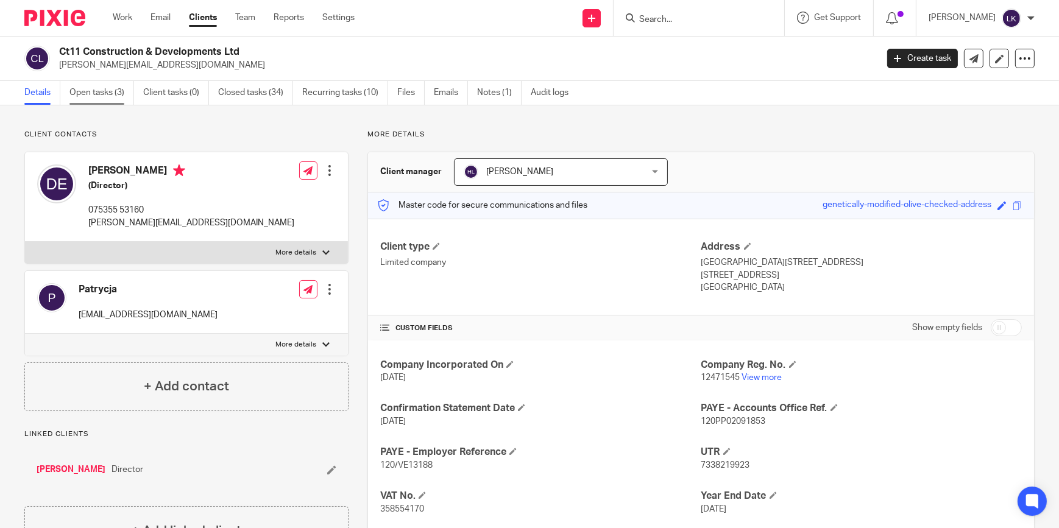
click at [114, 94] on link "Open tasks (3)" at bounding box center [101, 93] width 65 height 24
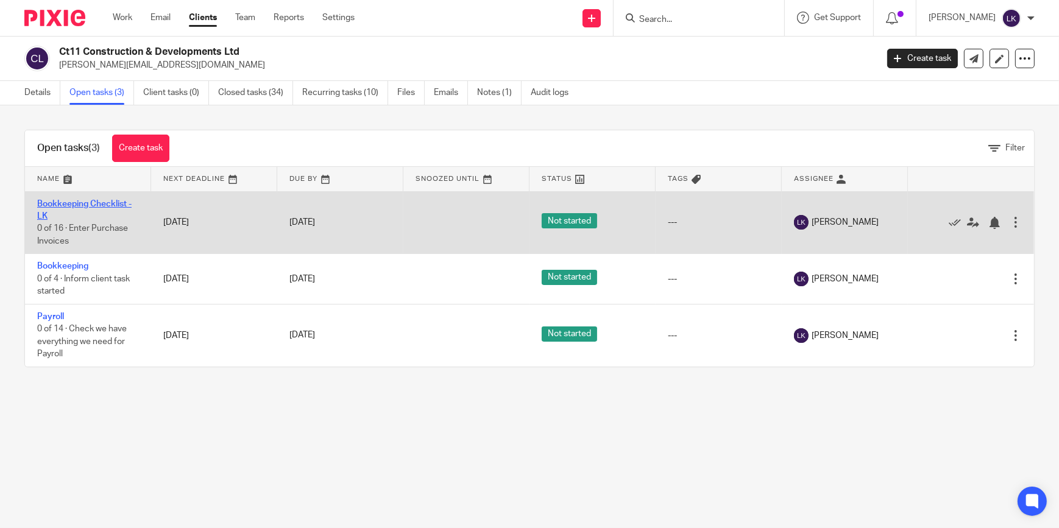
click at [105, 203] on link "Bookkeeping Checklist - LK" at bounding box center [84, 210] width 94 height 21
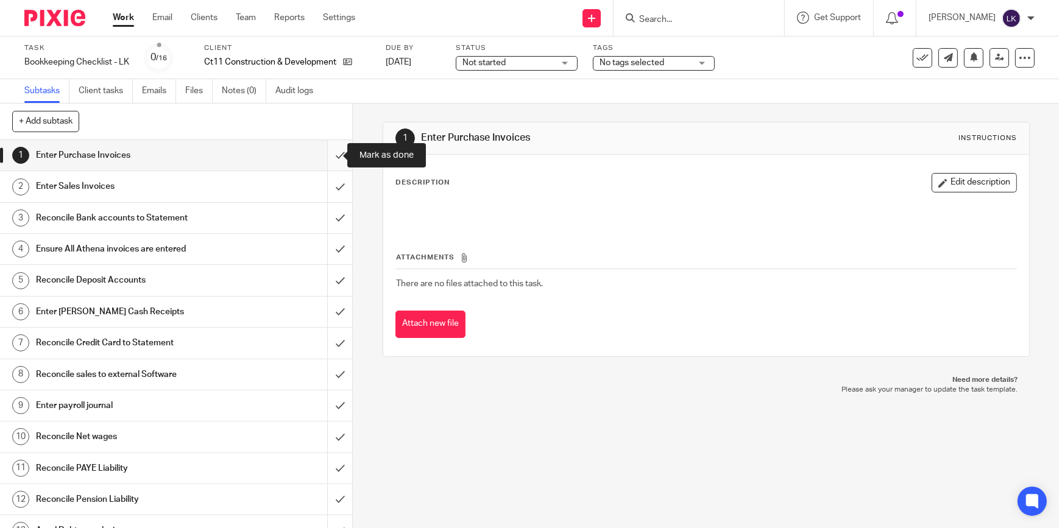
click at [329, 152] on input "submit" at bounding box center [176, 155] width 352 height 30
click at [336, 181] on input "submit" at bounding box center [176, 186] width 352 height 30
click at [328, 217] on input "submit" at bounding box center [176, 218] width 352 height 30
click at [330, 250] on input "submit" at bounding box center [176, 249] width 352 height 30
click at [333, 284] on input "submit" at bounding box center [176, 280] width 352 height 30
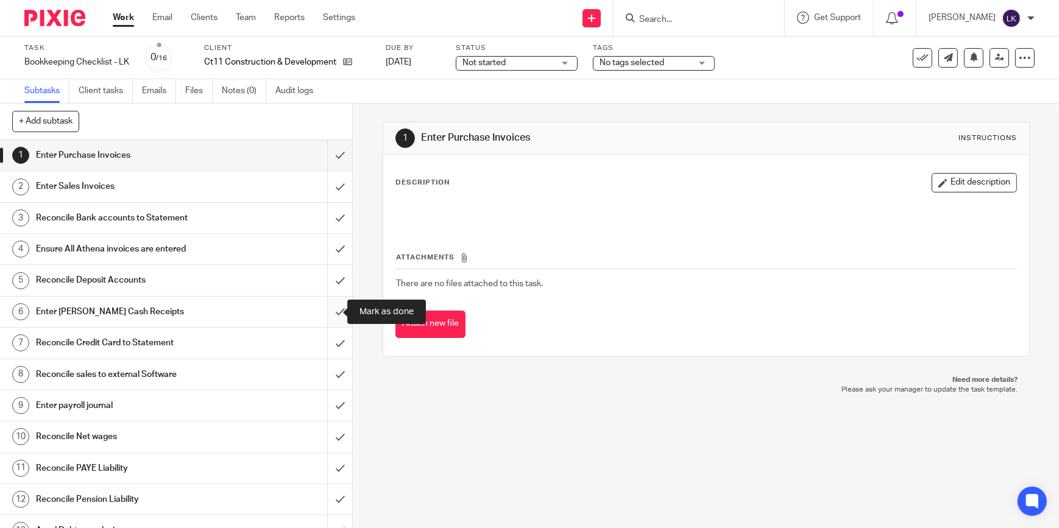
click at [331, 311] on input "submit" at bounding box center [176, 312] width 352 height 30
click at [329, 342] on input "submit" at bounding box center [176, 343] width 352 height 30
drag, startPoint x: 327, startPoint y: 372, endPoint x: 325, endPoint y: 378, distance: 6.9
click at [326, 372] on input "submit" at bounding box center [176, 374] width 352 height 30
click at [331, 401] on input "submit" at bounding box center [176, 405] width 352 height 30
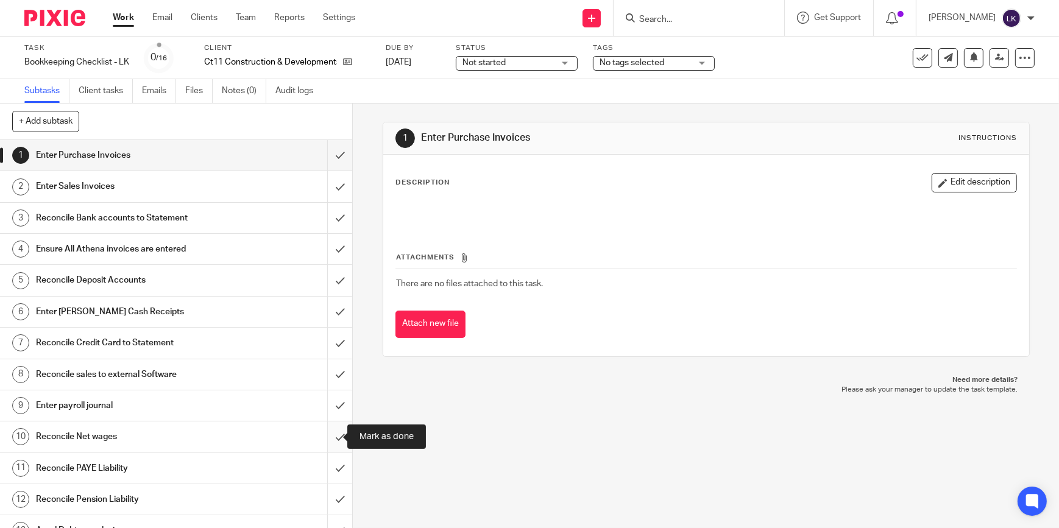
click at [329, 439] on input "submit" at bounding box center [176, 436] width 352 height 30
click at [329, 469] on input "submit" at bounding box center [176, 468] width 352 height 30
click at [325, 506] on input "submit" at bounding box center [176, 499] width 352 height 30
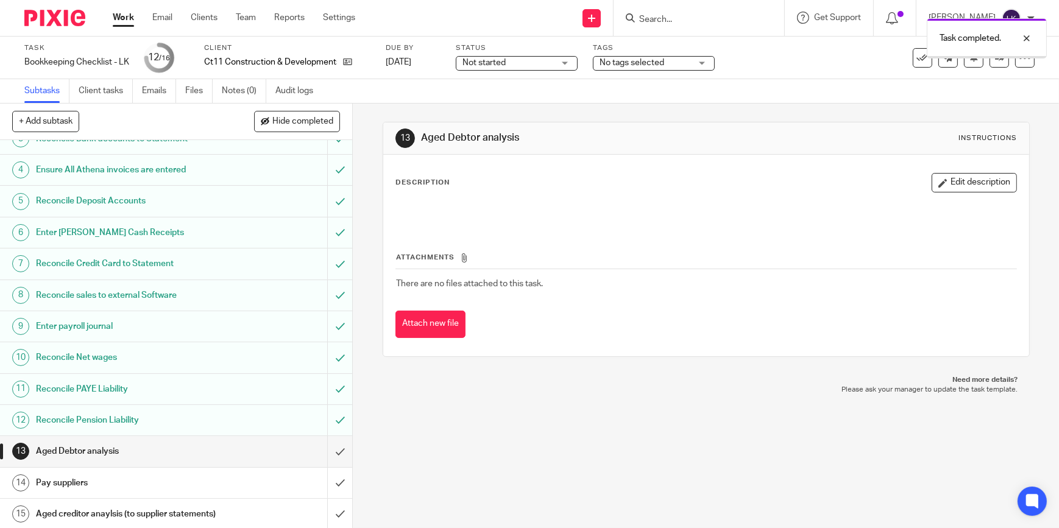
scroll to position [124, 0]
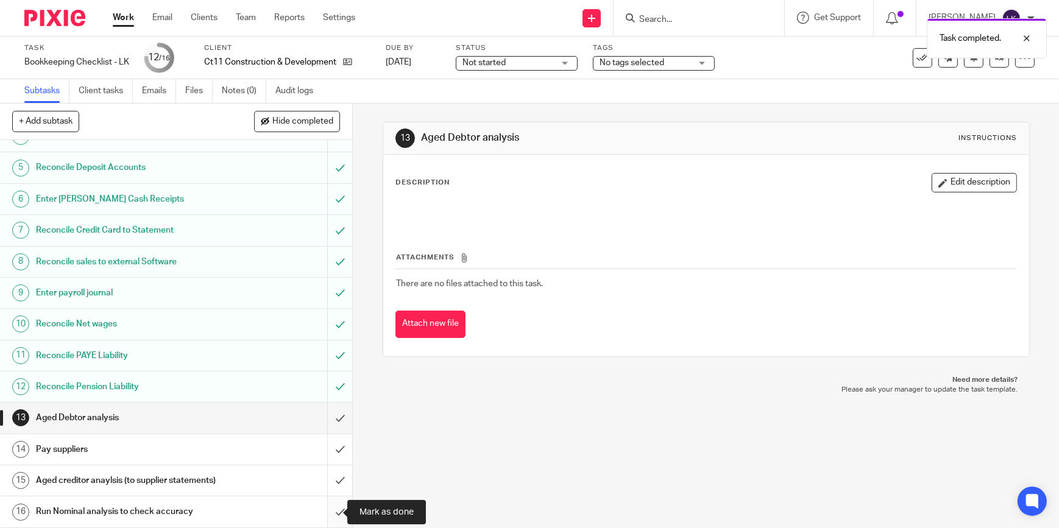
click at [333, 510] on input "submit" at bounding box center [176, 511] width 352 height 30
click at [326, 466] on input "submit" at bounding box center [176, 480] width 352 height 30
click at [330, 443] on input "submit" at bounding box center [176, 449] width 352 height 30
click at [329, 408] on input "submit" at bounding box center [176, 418] width 352 height 30
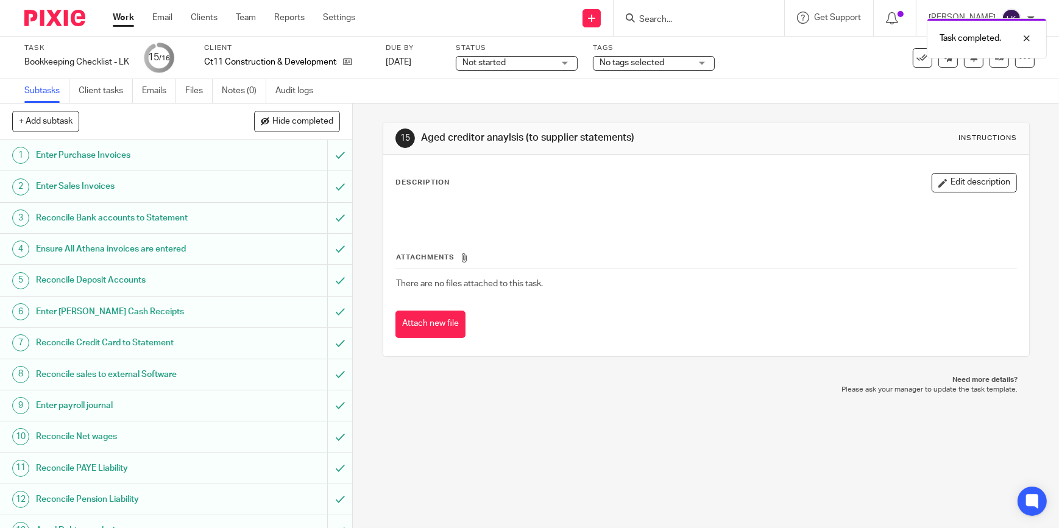
scroll to position [124, 0]
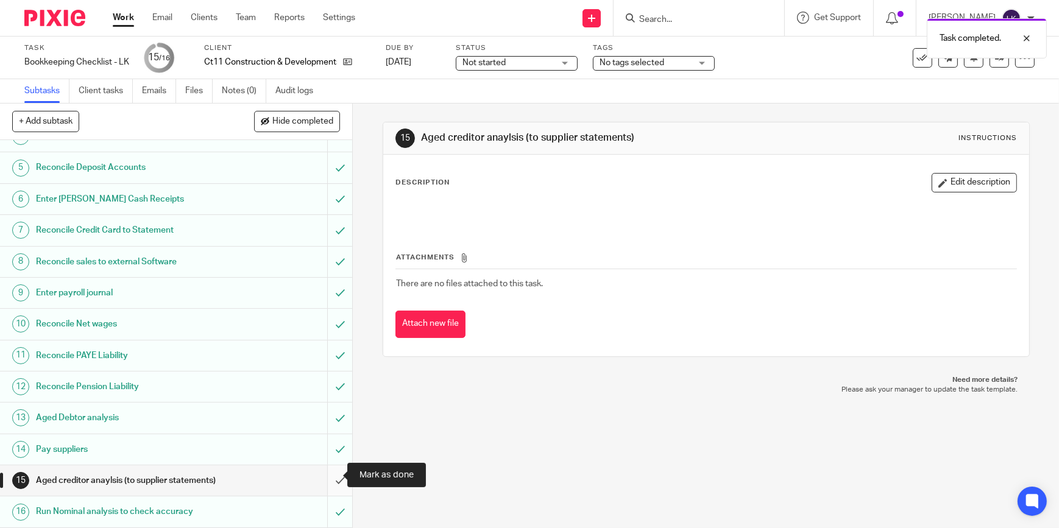
click at [333, 476] on input "submit" at bounding box center [176, 480] width 352 height 30
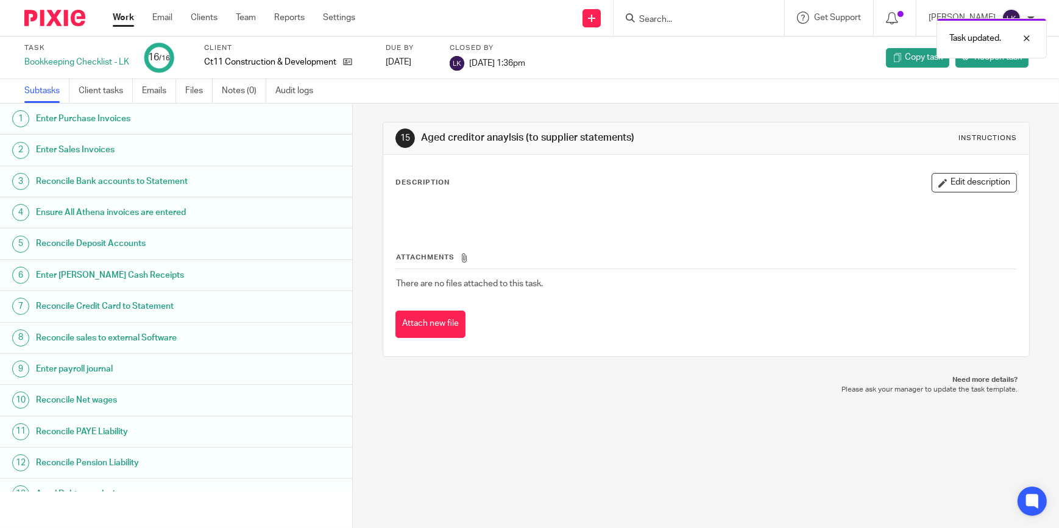
click at [128, 19] on link "Work" at bounding box center [123, 18] width 21 height 12
